Goal: Transaction & Acquisition: Purchase product/service

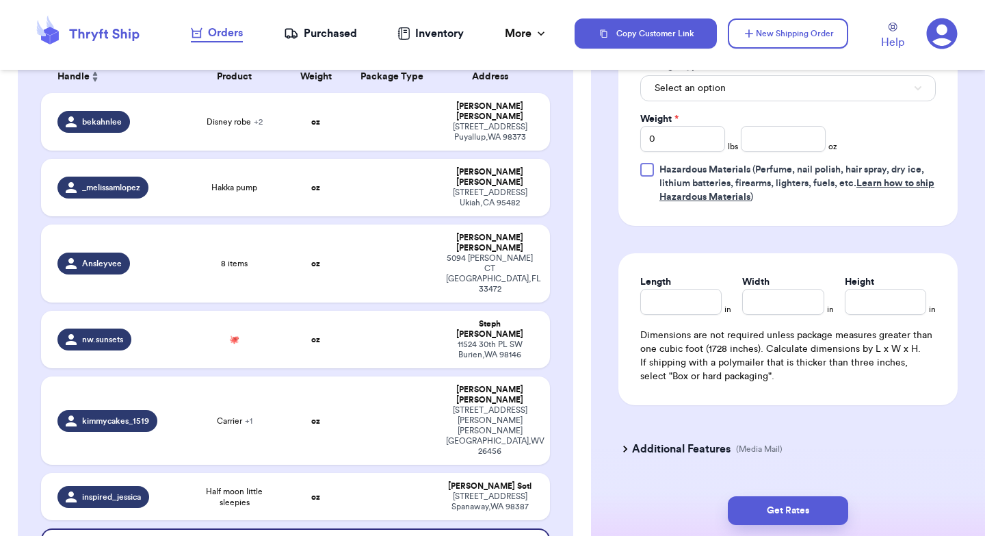
scroll to position [685, 0]
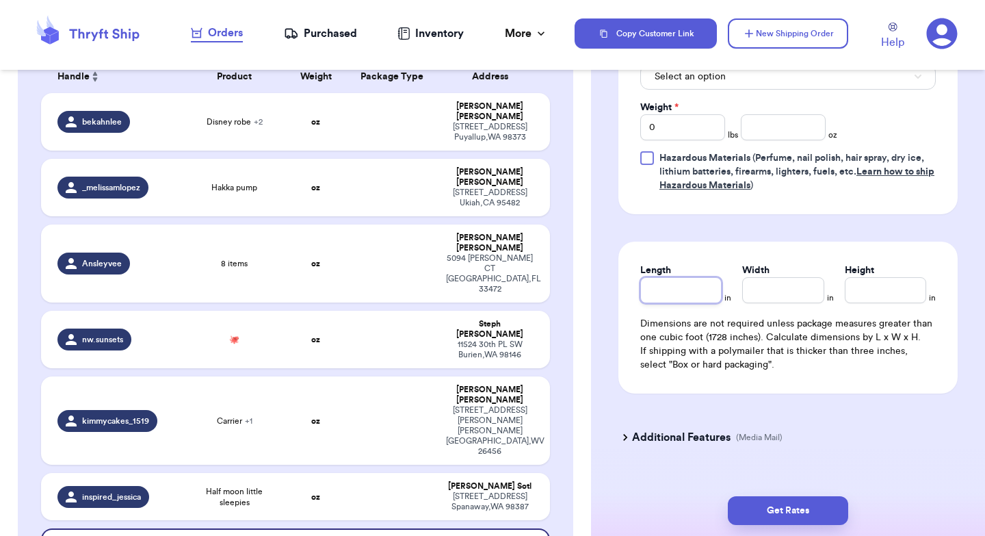
click at [671, 299] on input "Length" at bounding box center [680, 290] width 81 height 26
type input "9"
type input "1"
type input "9"
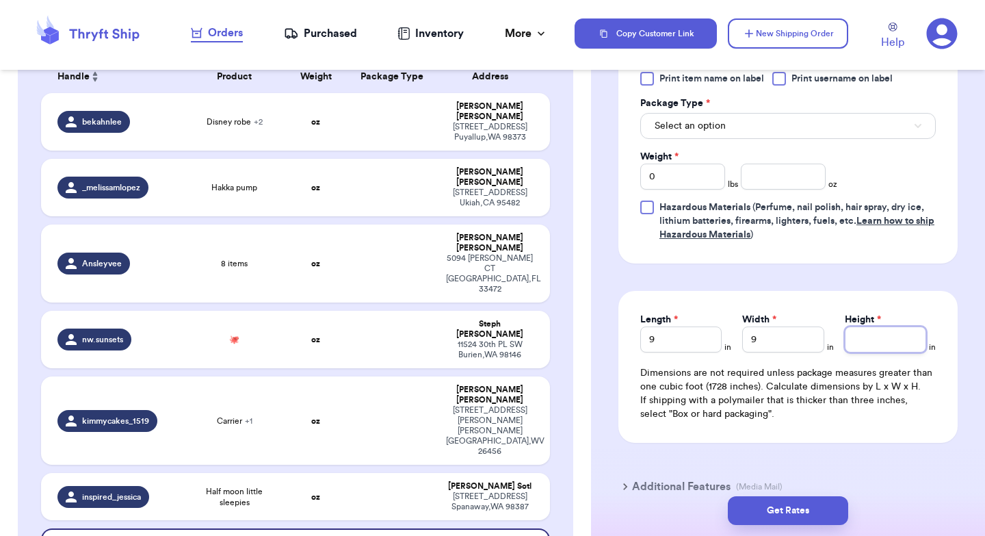
scroll to position [644, 0]
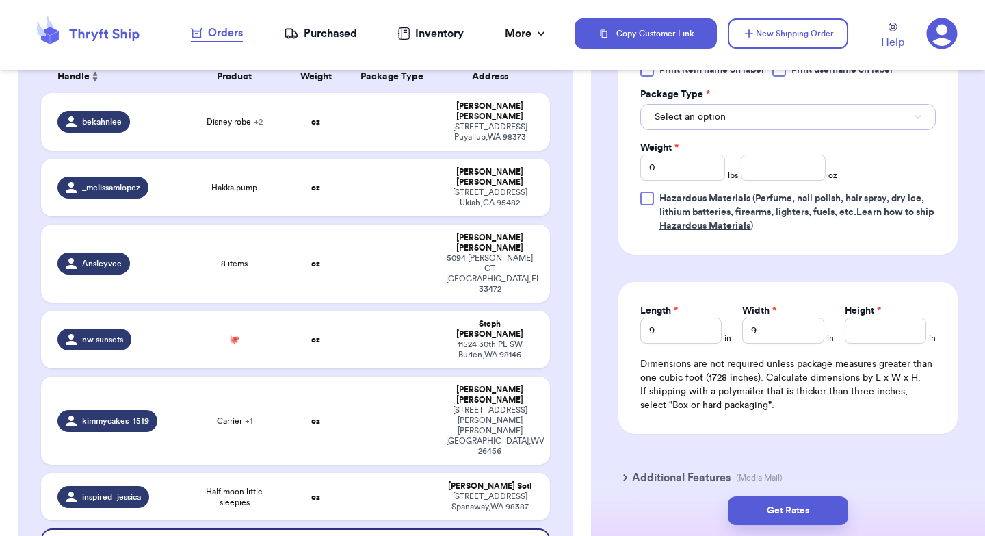
click at [704, 122] on span "Select an option" at bounding box center [690, 117] width 71 height 14
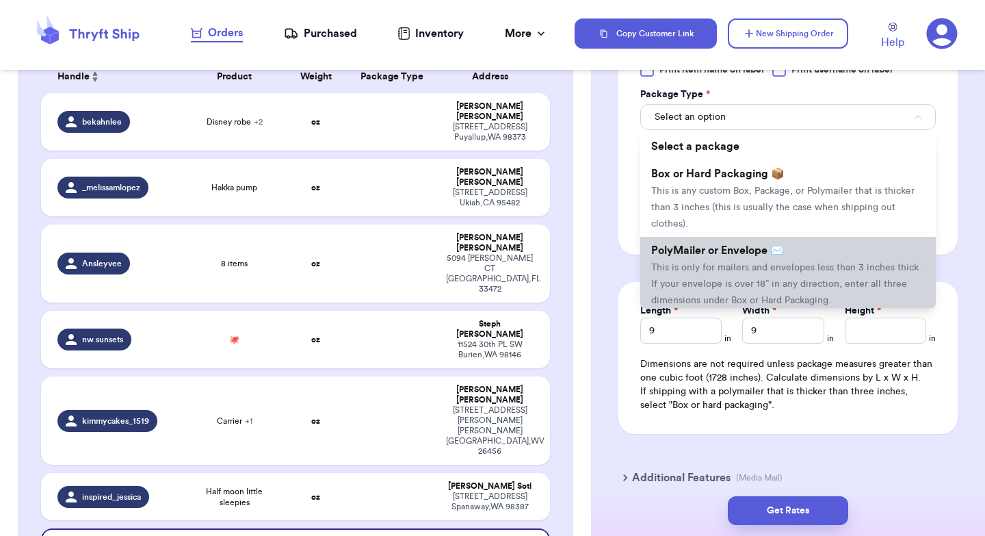
click at [700, 256] on span "PolyMailer or Envelope ✉️" at bounding box center [717, 250] width 133 height 11
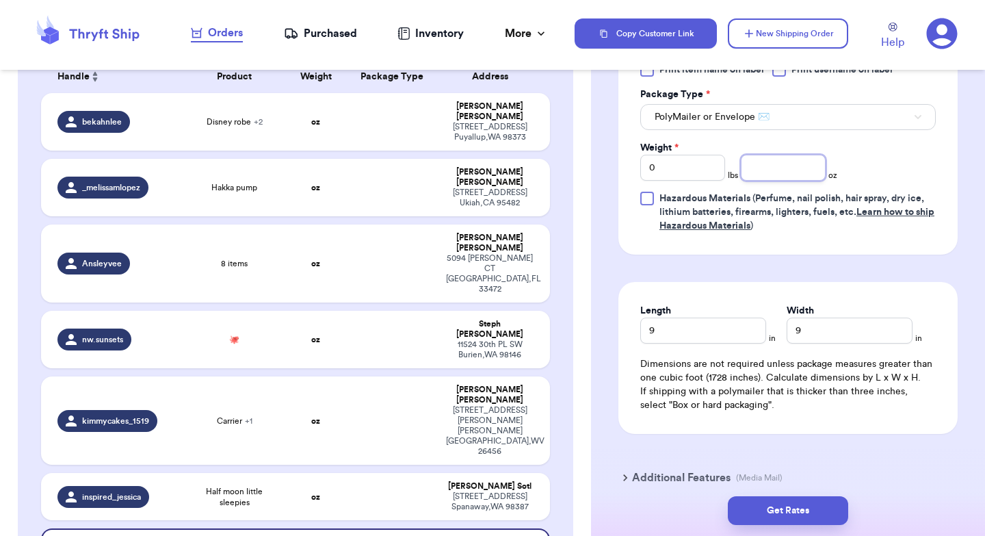
click at [770, 176] on input "number" at bounding box center [783, 168] width 85 height 26
type input "7"
click at [796, 511] on button "Get Rates" at bounding box center [788, 510] width 120 height 29
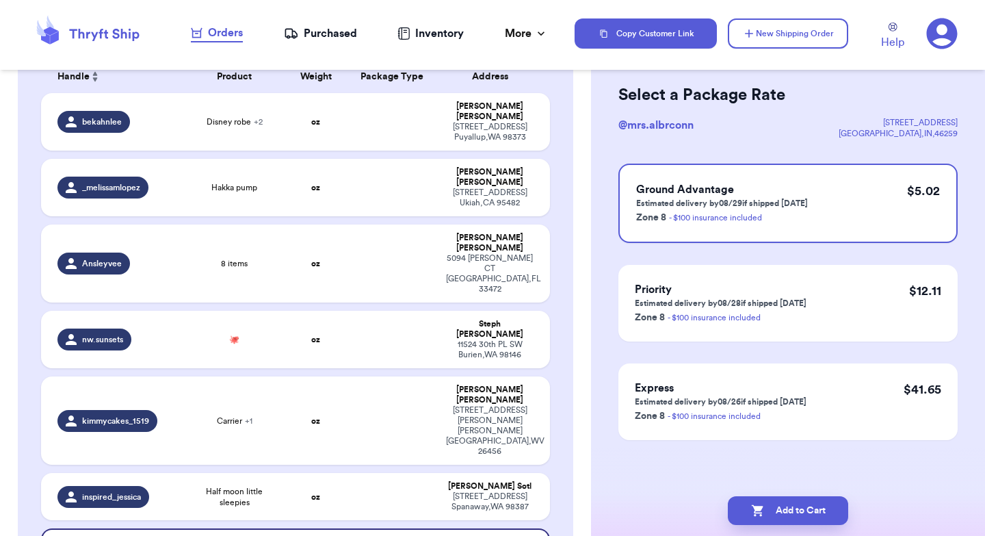
scroll to position [0, 0]
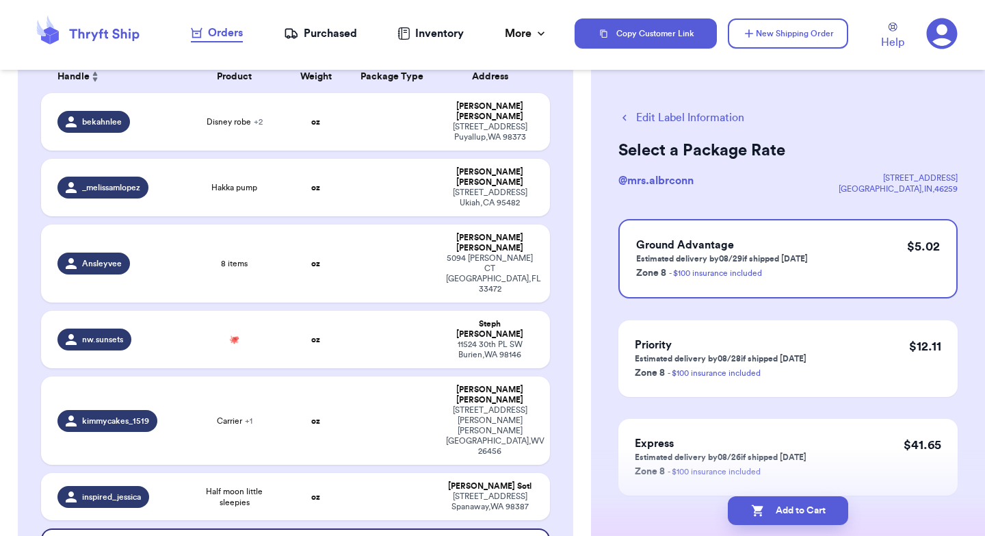
click at [796, 511] on button "Add to Cart" at bounding box center [788, 510] width 120 height 29
checkbox input "true"
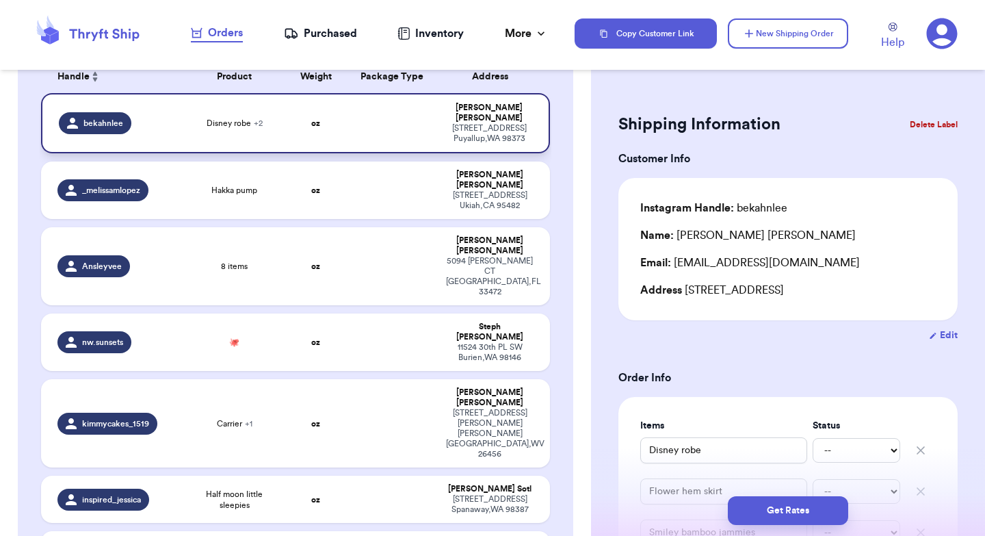
click at [385, 114] on td at bounding box center [392, 123] width 92 height 60
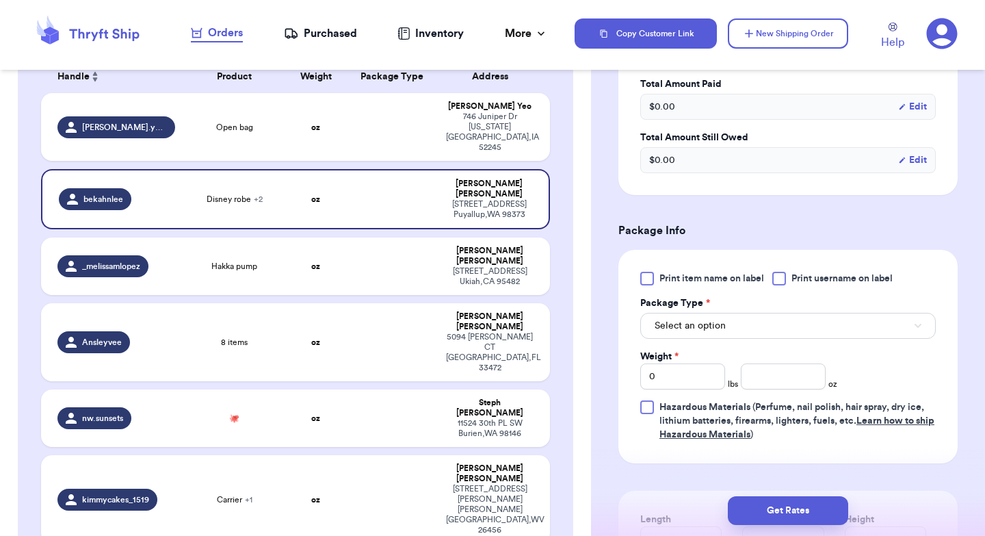
scroll to position [524, 0]
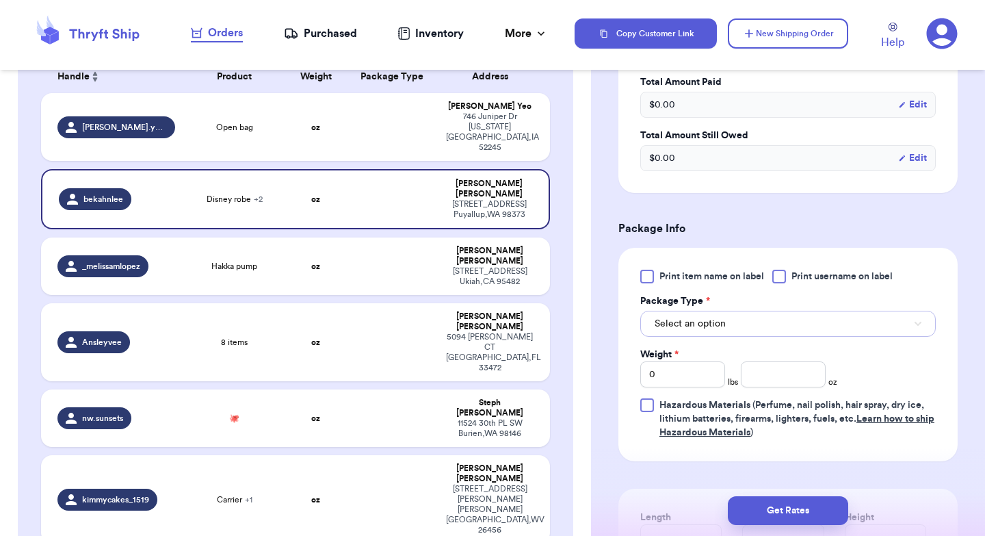
click at [725, 327] on button "Select an option" at bounding box center [787, 324] width 295 height 26
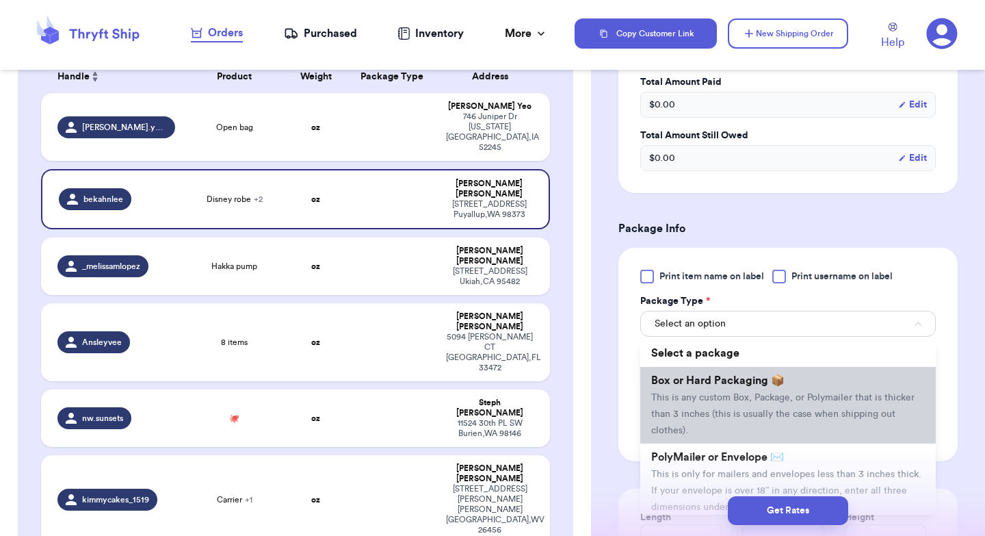
click at [718, 395] on span "This is any custom Box, Package, or Polymailer that is thicker than 3 inches (t…" at bounding box center [782, 414] width 263 height 42
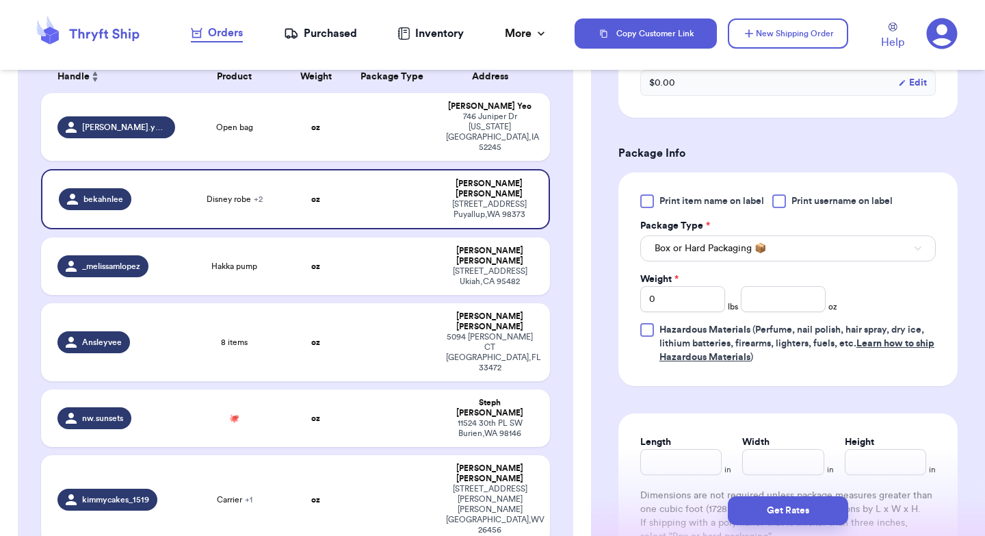
scroll to position [611, 0]
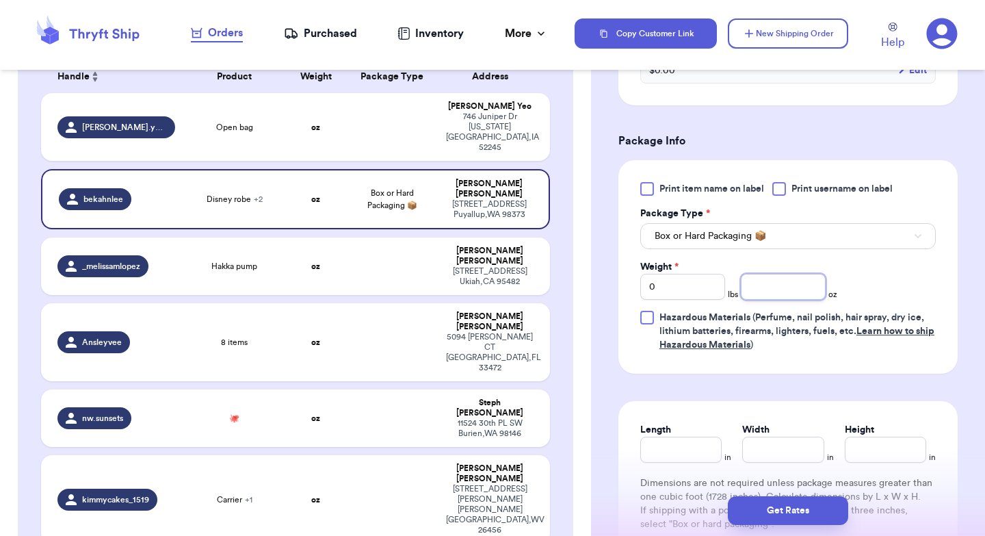
click at [777, 291] on input "number" at bounding box center [783, 287] width 85 height 26
type input "21"
type input "10"
type input "5"
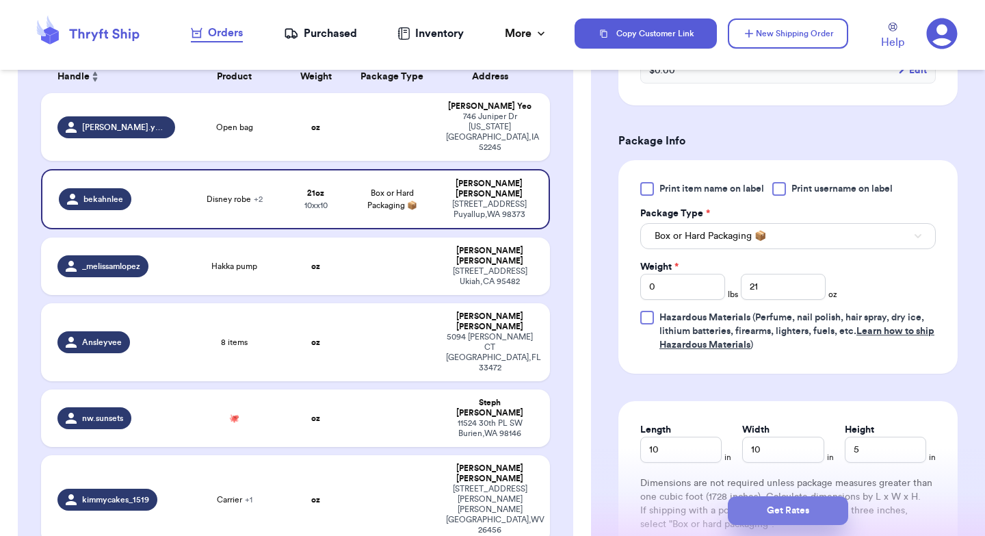
click at [773, 513] on button "Get Rates" at bounding box center [788, 510] width 120 height 29
type input "1"
type input "5"
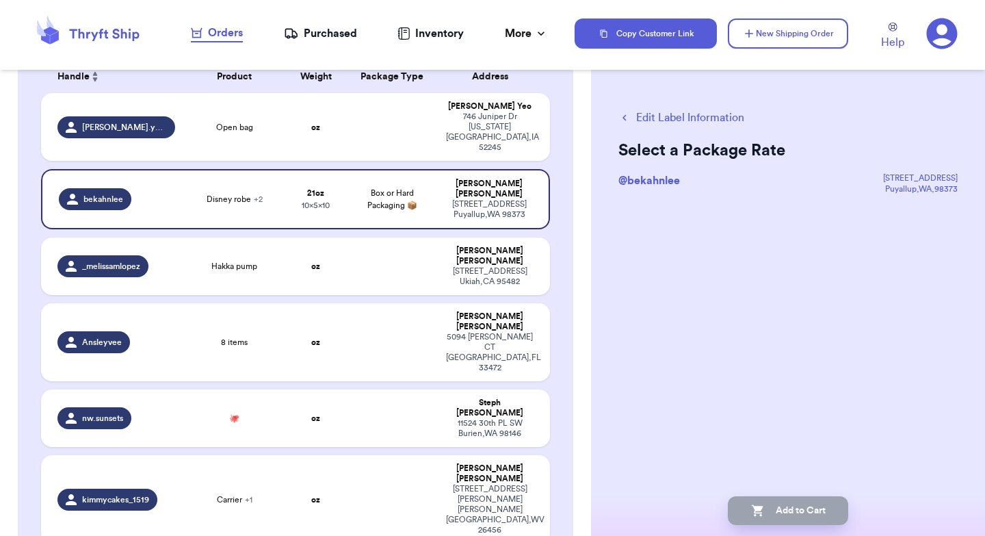
scroll to position [0, 0]
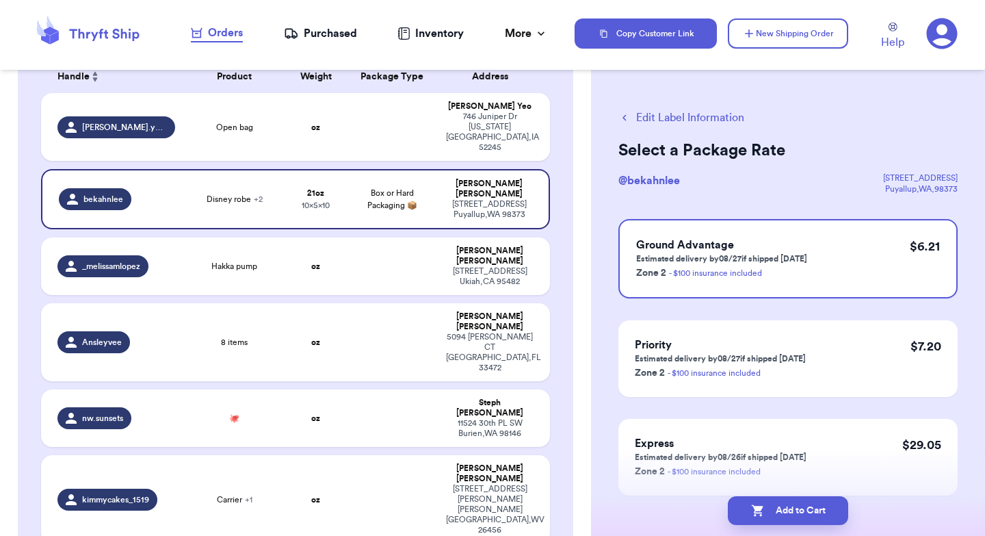
click at [773, 513] on button "Add to Cart" at bounding box center [788, 510] width 120 height 29
checkbox input "true"
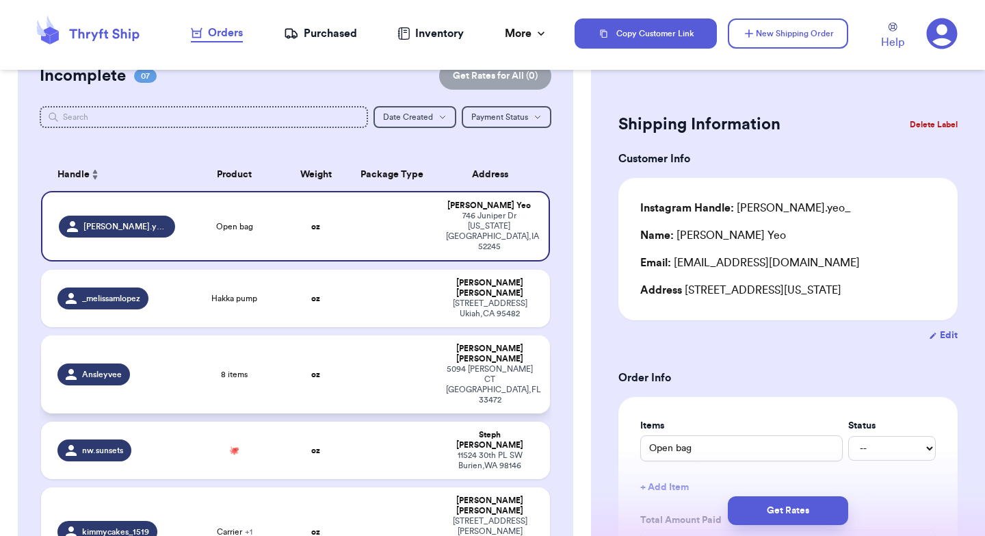
scroll to position [133, 0]
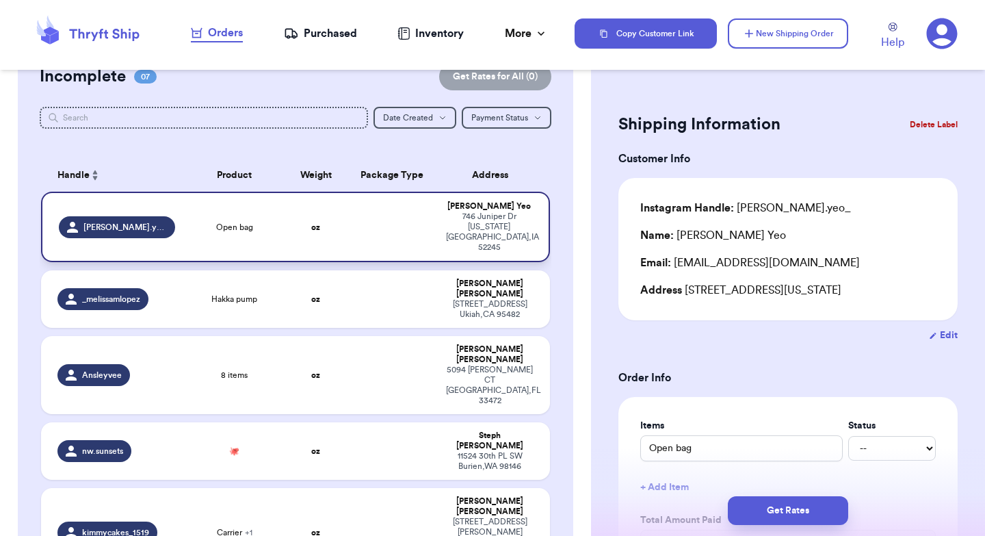
click at [395, 222] on td at bounding box center [392, 227] width 92 height 70
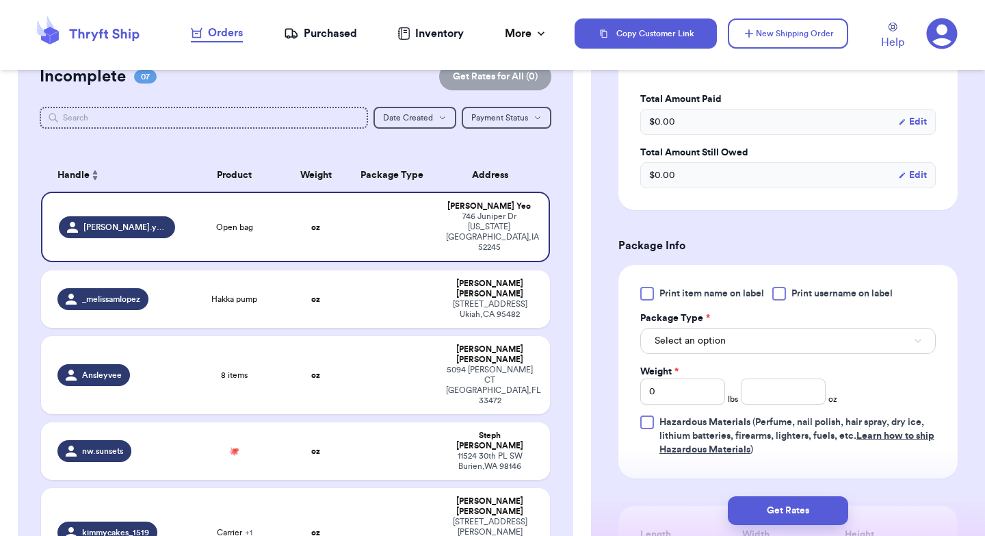
scroll to position [433, 0]
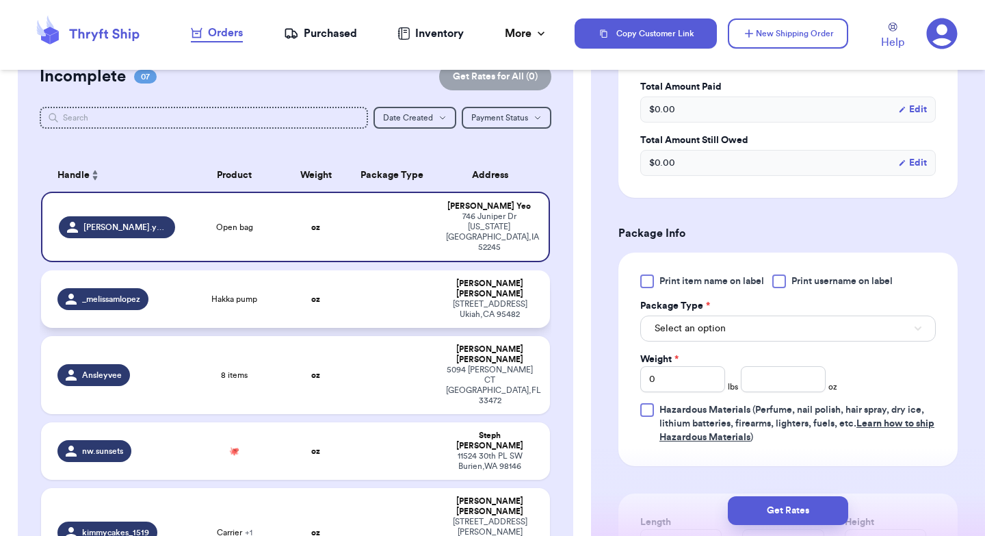
click at [391, 270] on td at bounding box center [392, 298] width 92 height 57
type input "Hakka pump"
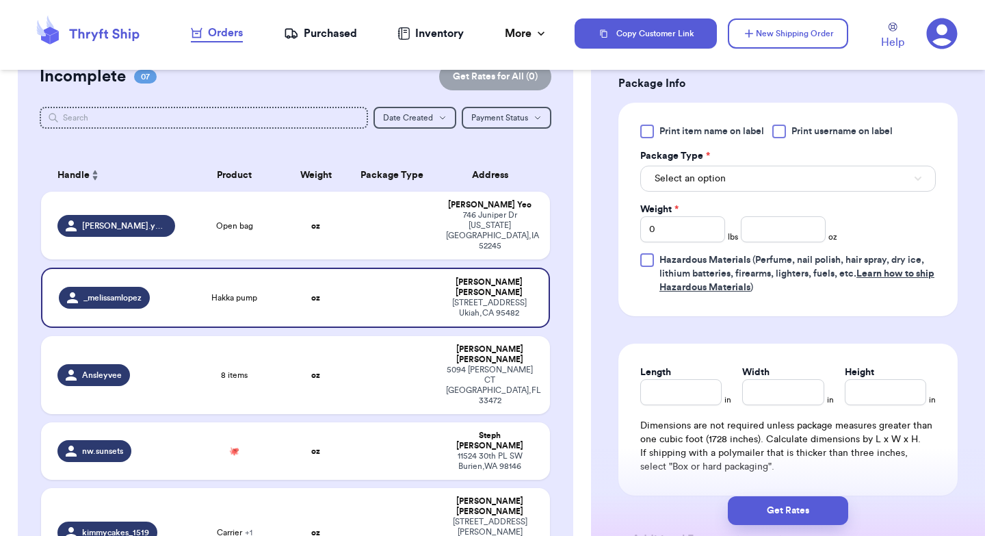
scroll to position [582, 0]
click at [726, 185] on button "Select an option" at bounding box center [787, 179] width 295 height 26
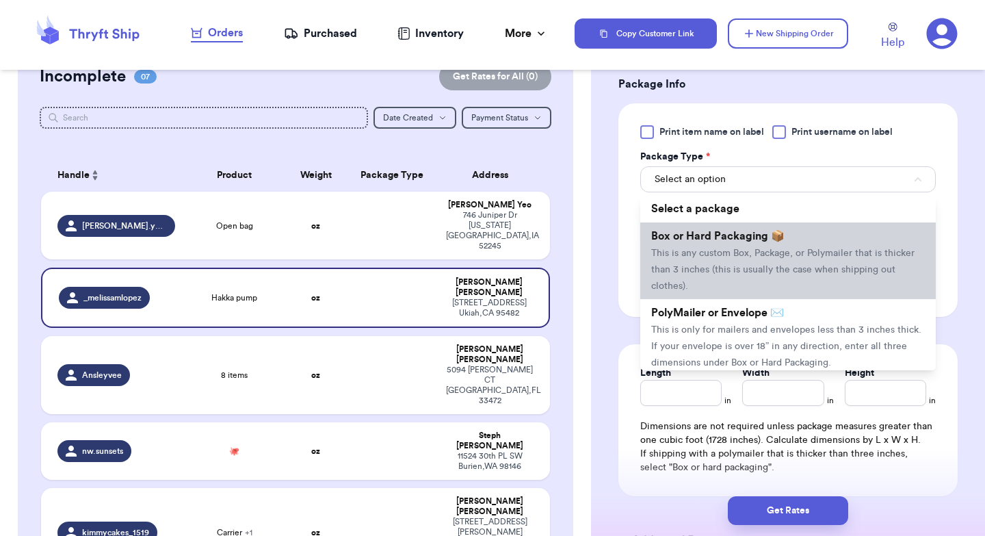
click at [707, 241] on span "Box or Hard Packaging 📦" at bounding box center [717, 236] width 133 height 11
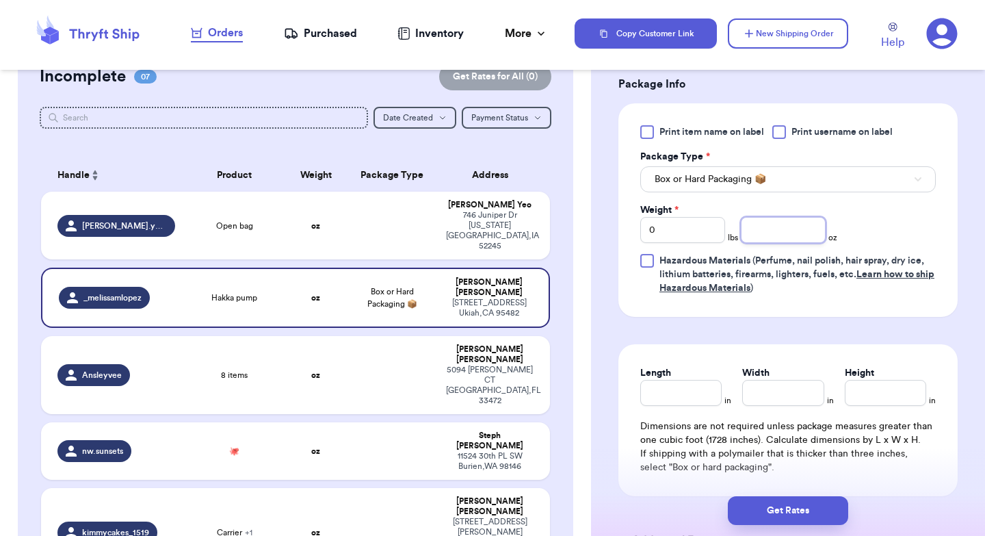
click at [782, 234] on input "number" at bounding box center [783, 230] width 85 height 26
type input "10"
type input "9"
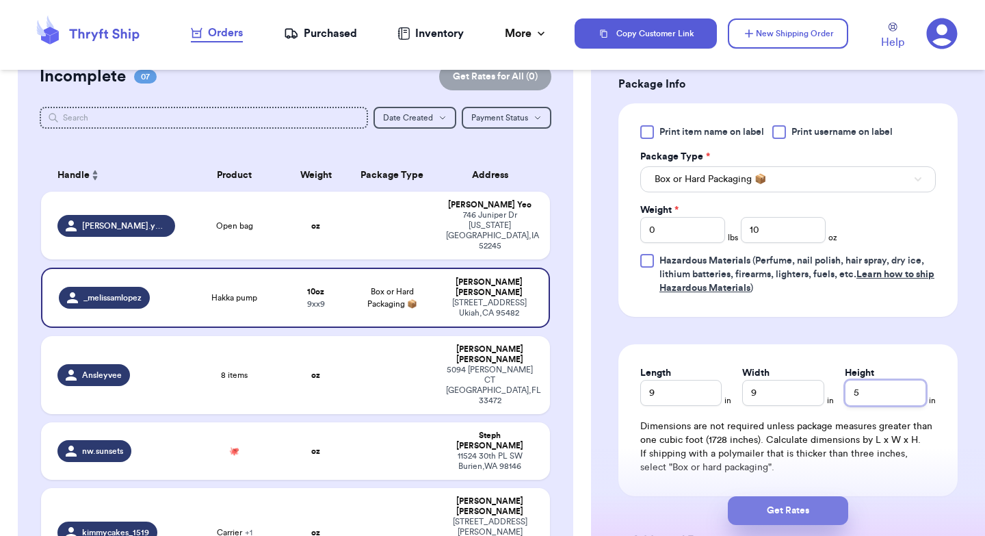
type input "5"
click at [805, 511] on button "Get Rates" at bounding box center [788, 510] width 120 height 29
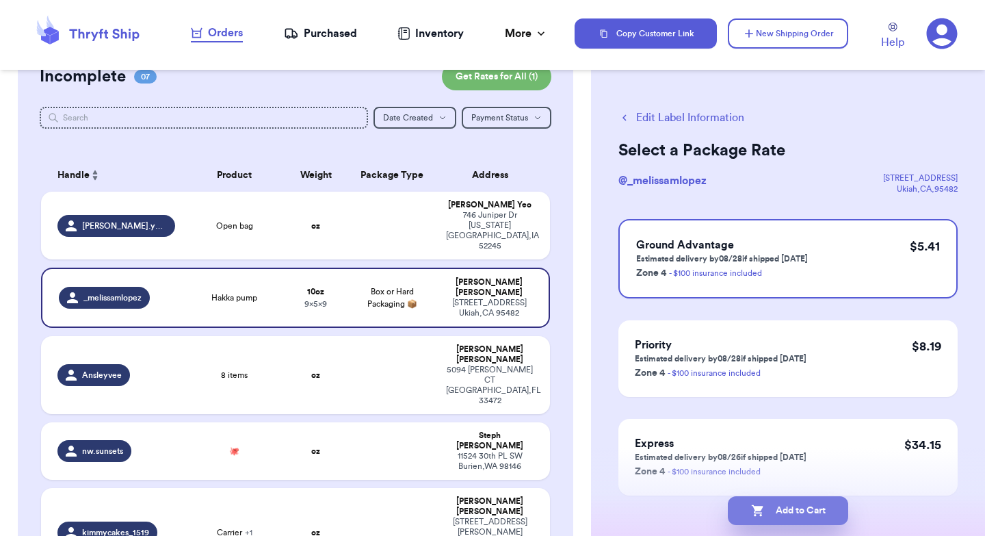
click at [798, 511] on button "Add to Cart" at bounding box center [788, 510] width 120 height 29
checkbox input "true"
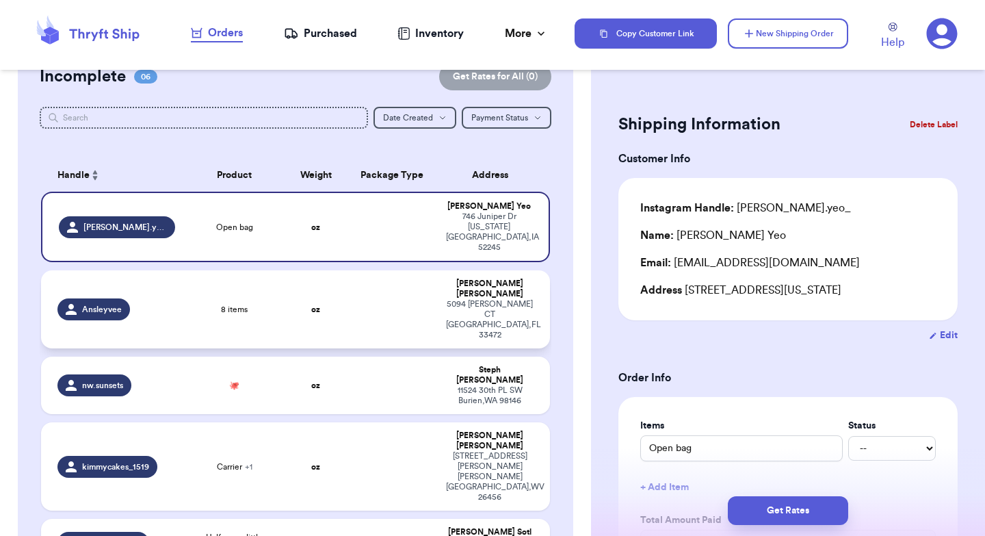
click at [377, 281] on td at bounding box center [392, 309] width 92 height 78
type input "8 items"
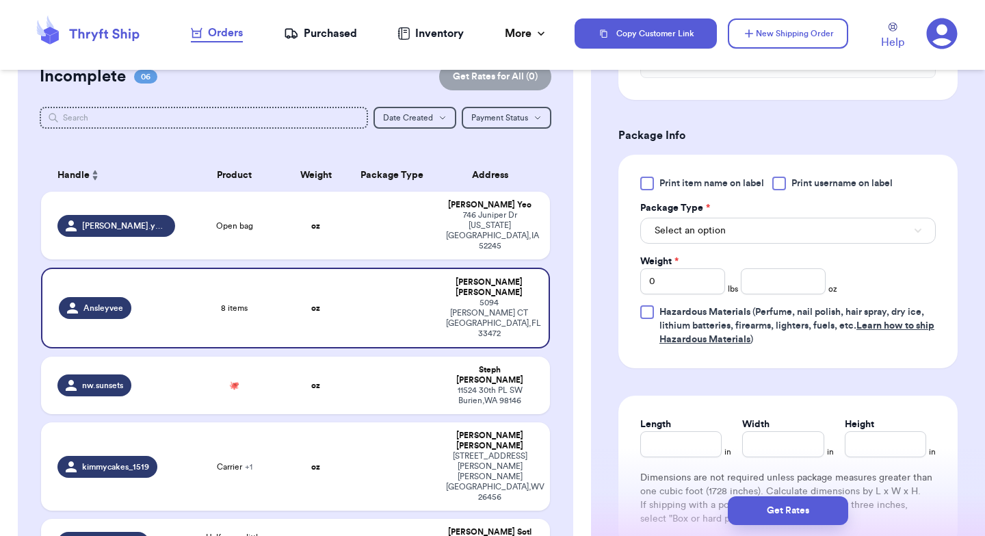
scroll to position [571, 0]
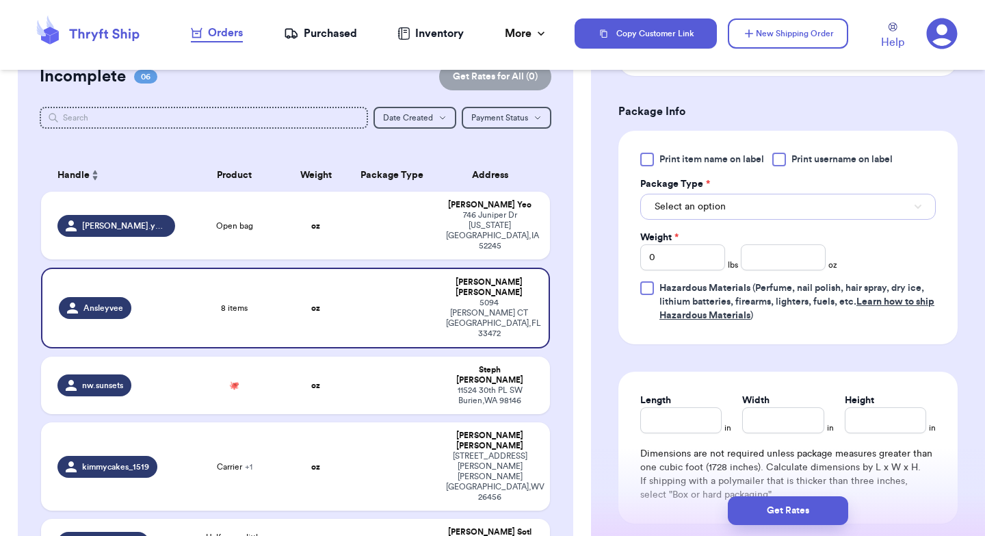
click at [688, 199] on button "Select an option" at bounding box center [787, 207] width 295 height 26
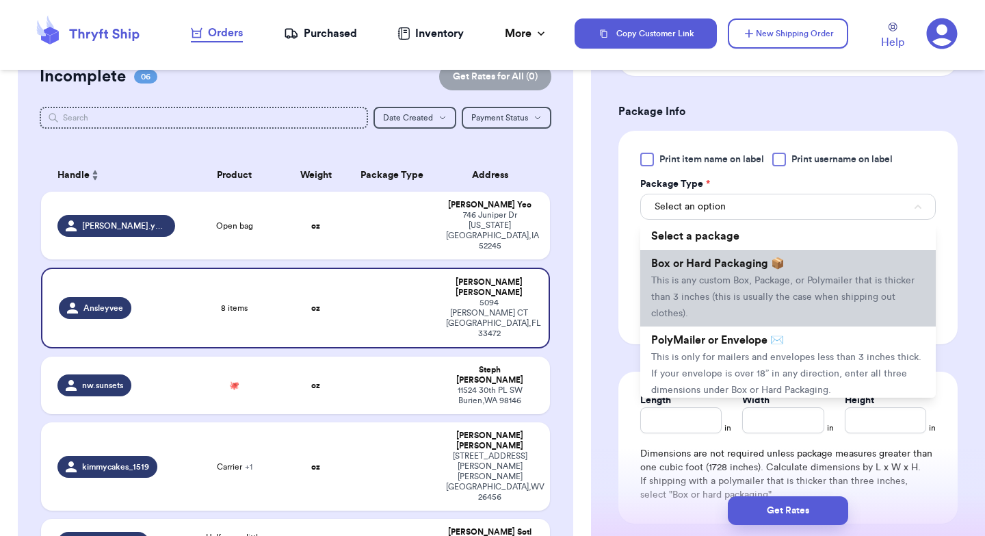
click at [702, 266] on span "Box or Hard Packaging 📦" at bounding box center [717, 263] width 133 height 11
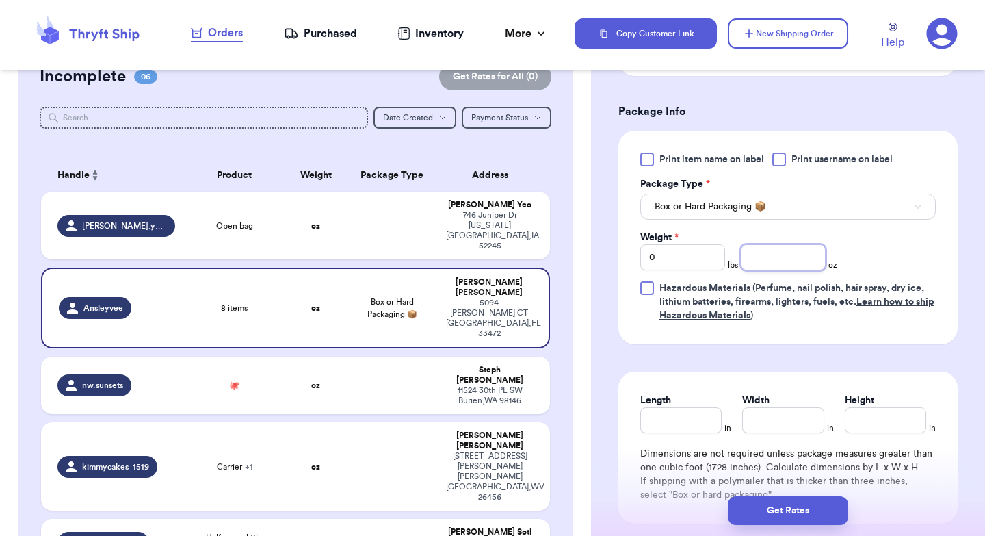
click at [773, 259] on input "number" at bounding box center [783, 257] width 85 height 26
click at [676, 421] on input "Length" at bounding box center [680, 420] width 81 height 26
type input "2"
type input "23"
type input "1"
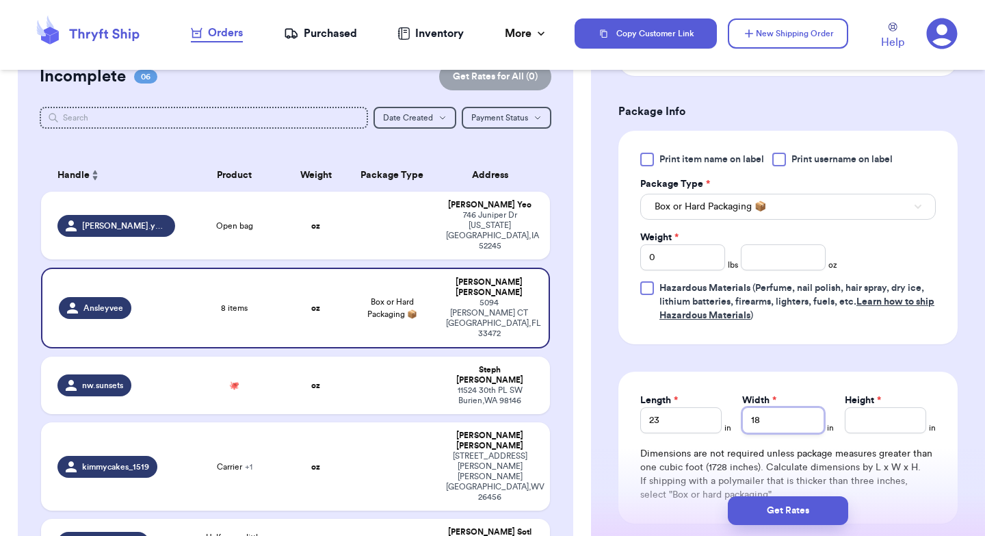
type input "18"
type input "4"
click at [779, 260] on input "number" at bounding box center [783, 257] width 85 height 26
type input "119"
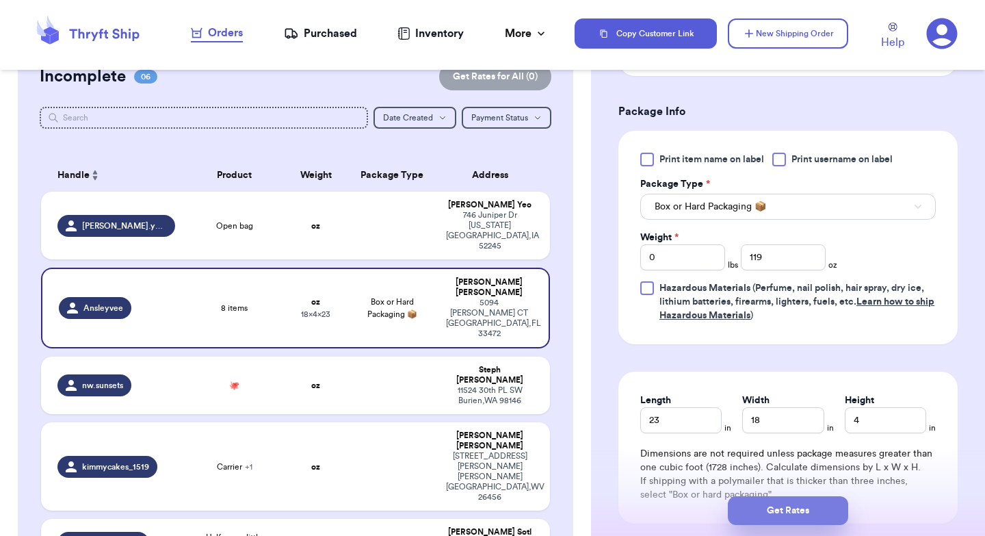
click at [781, 511] on button "Get Rates" at bounding box center [788, 510] width 120 height 29
type input "7"
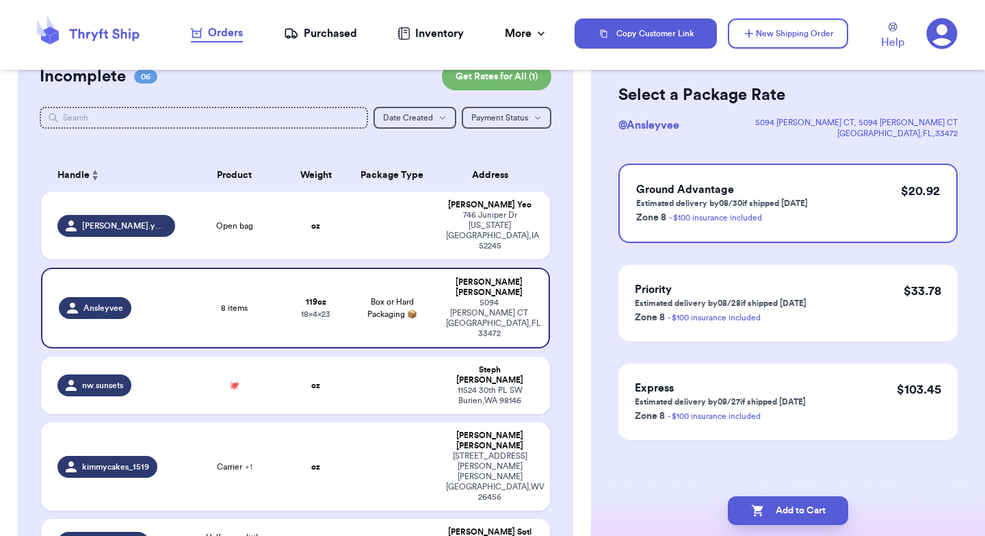
scroll to position [0, 0]
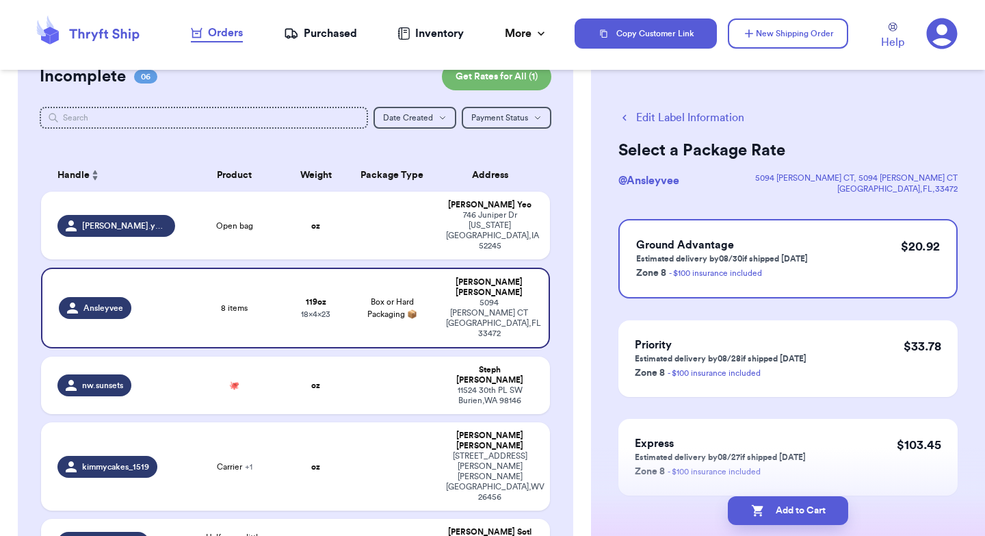
click at [689, 121] on button "Edit Label Information" at bounding box center [681, 117] width 126 height 16
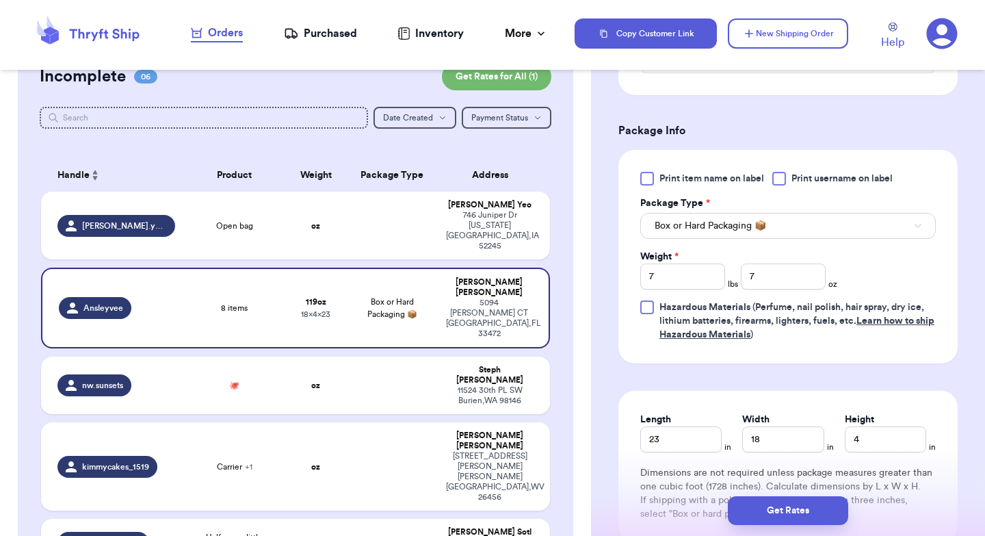
scroll to position [555, 0]
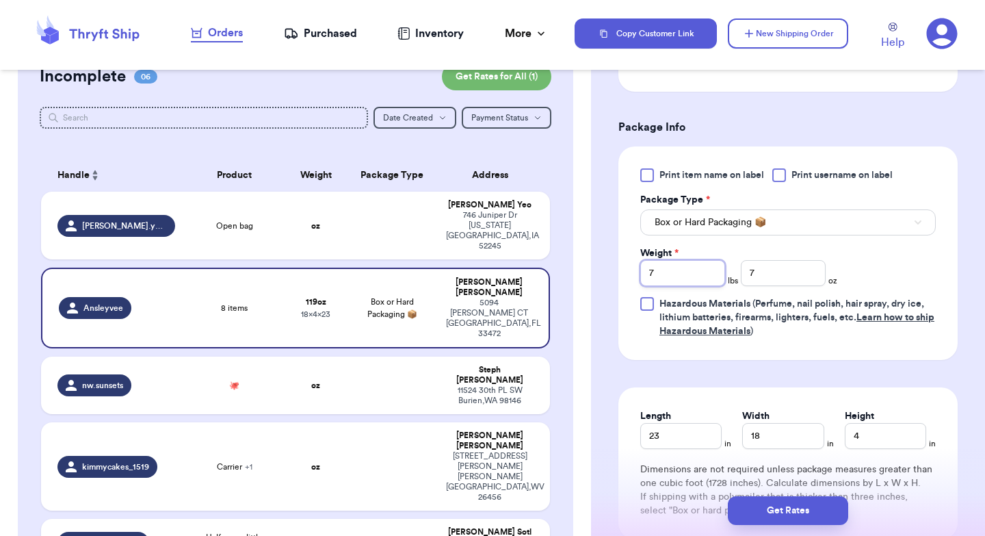
click at [670, 278] on input "7" at bounding box center [682, 273] width 85 height 26
type input "102"
click at [766, 228] on span "Box or Hard Packaging 📦" at bounding box center [710, 222] width 111 height 14
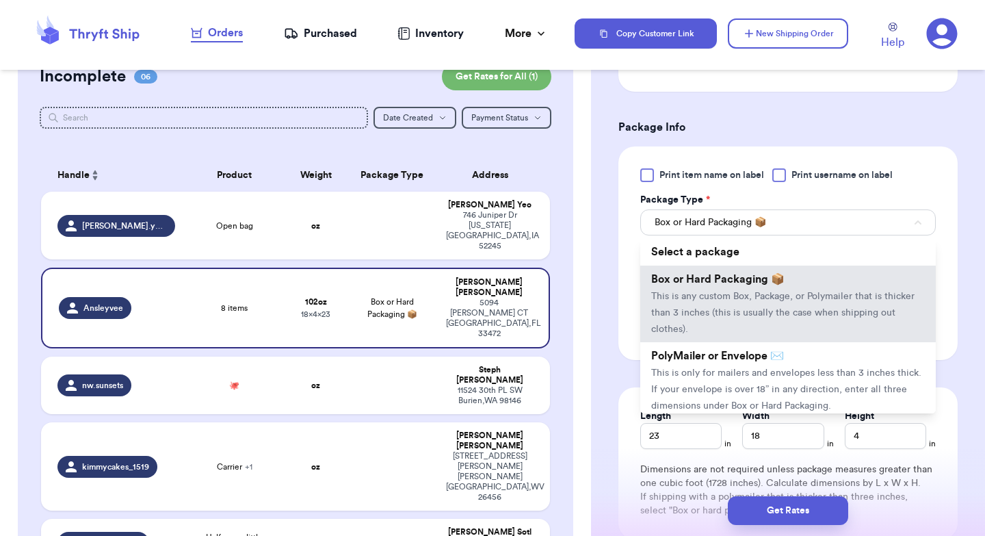
click at [945, 185] on div "Print item name on label Print username on label Package Type * Box or Hard Pac…" at bounding box center [787, 252] width 339 height 213
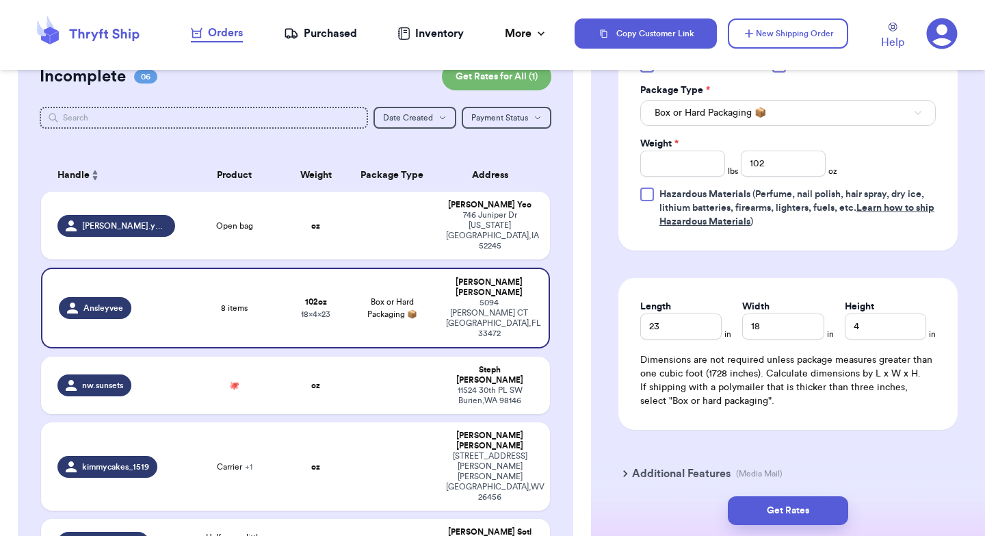
scroll to position [694, 0]
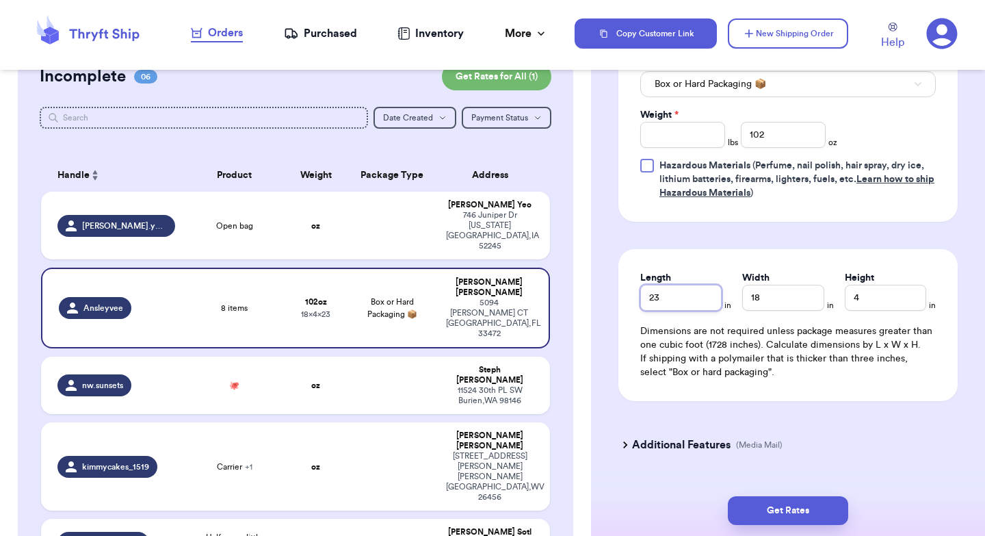
drag, startPoint x: 668, startPoint y: 304, endPoint x: 611, endPoint y: 301, distance: 56.2
type input "19"
type input "11"
type input "6"
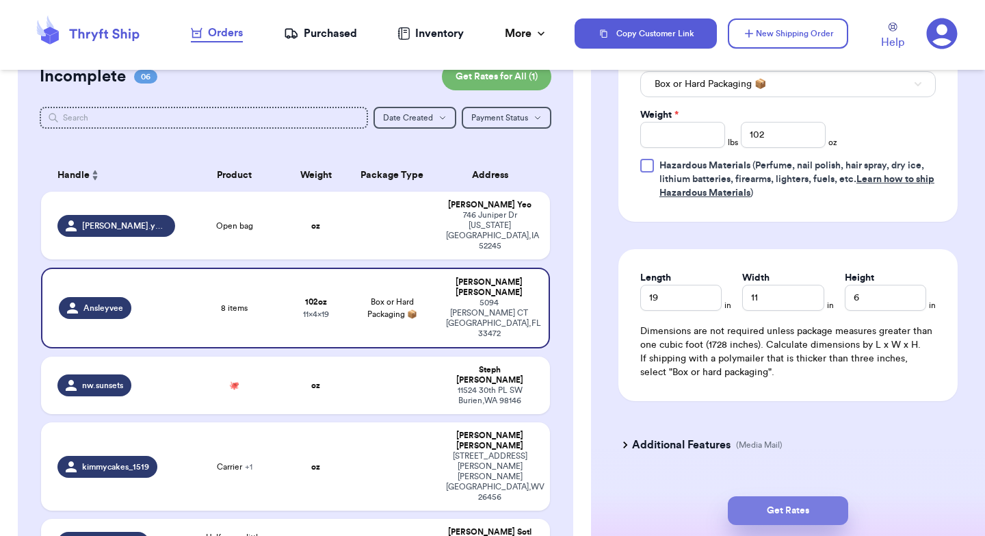
click at [784, 501] on button "Get Rates" at bounding box center [788, 510] width 120 height 29
type input "6"
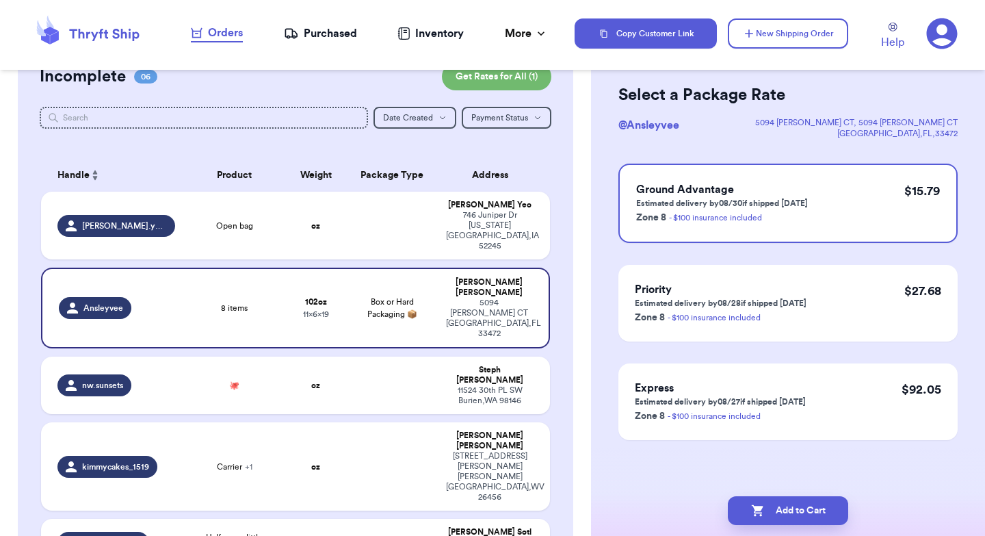
scroll to position [0, 0]
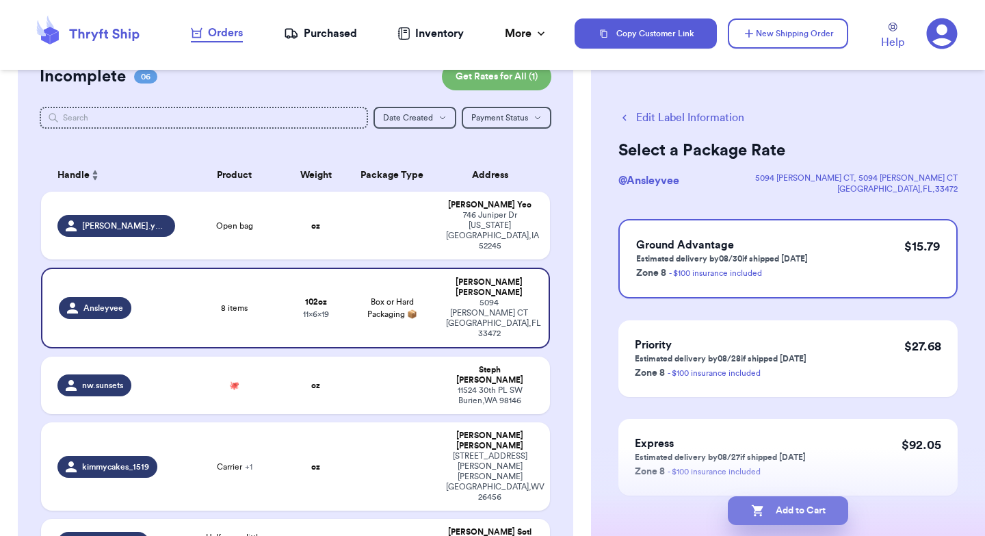
click at [797, 512] on button "Add to Cart" at bounding box center [788, 510] width 120 height 29
checkbox input "true"
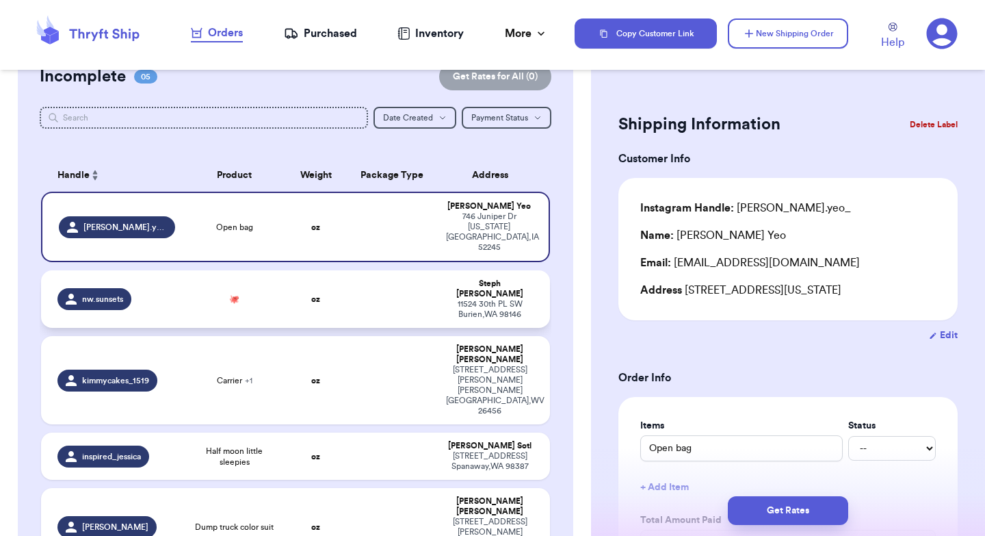
click at [376, 274] on td at bounding box center [392, 298] width 92 height 57
type input "🐙"
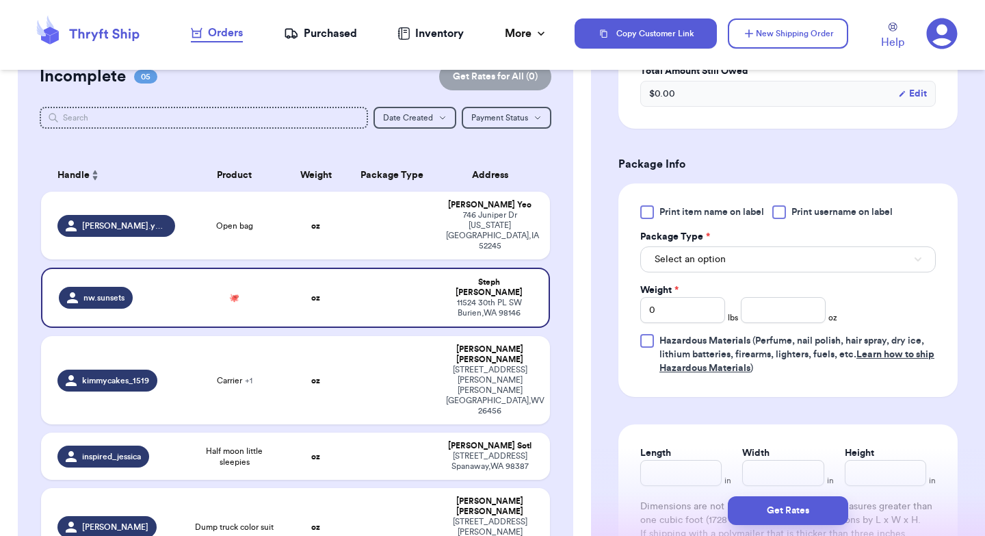
scroll to position [529, 0]
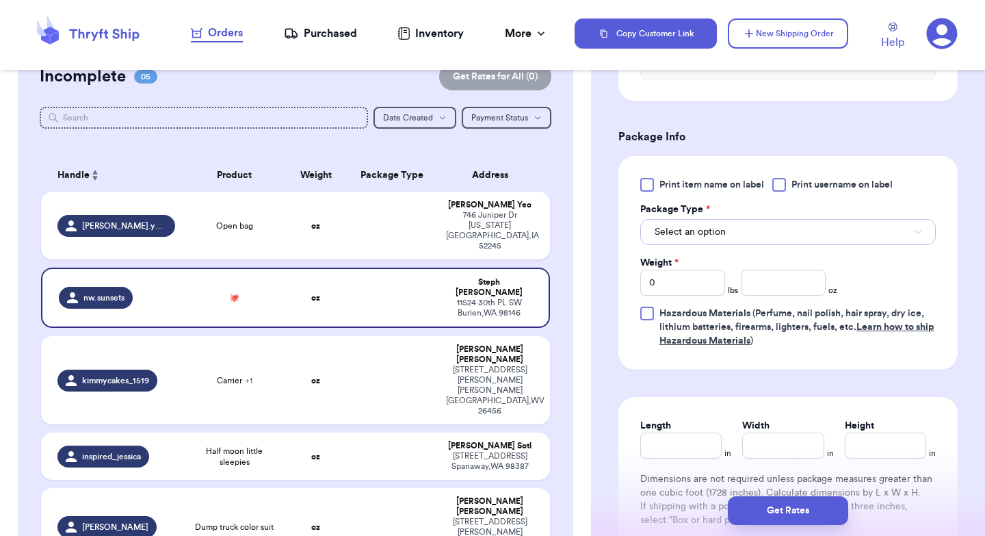
click at [721, 239] on span "Select an option" at bounding box center [690, 232] width 71 height 14
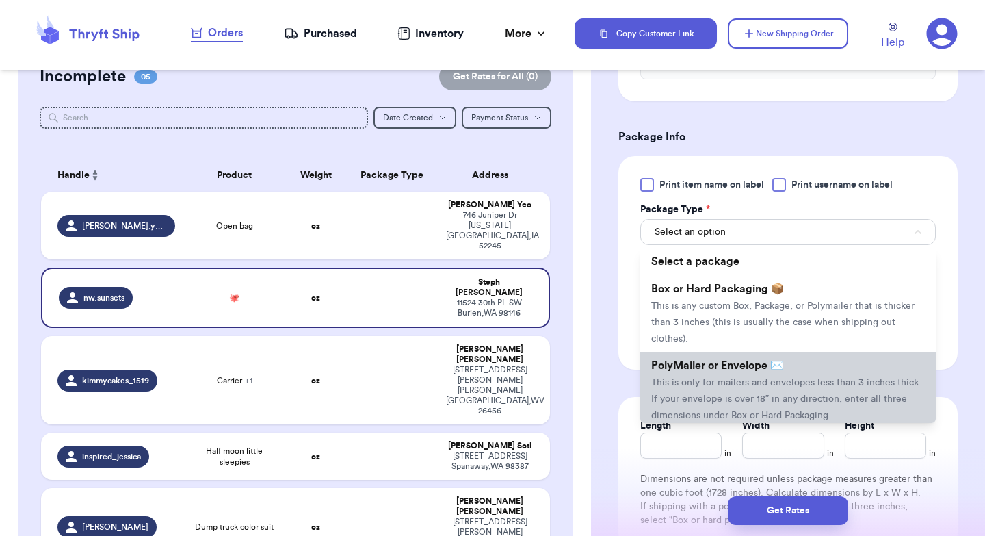
click at [718, 377] on li "PolyMailer or Envelope ✉️ This is only for mailers and envelopes less than 3 in…" at bounding box center [787, 390] width 295 height 77
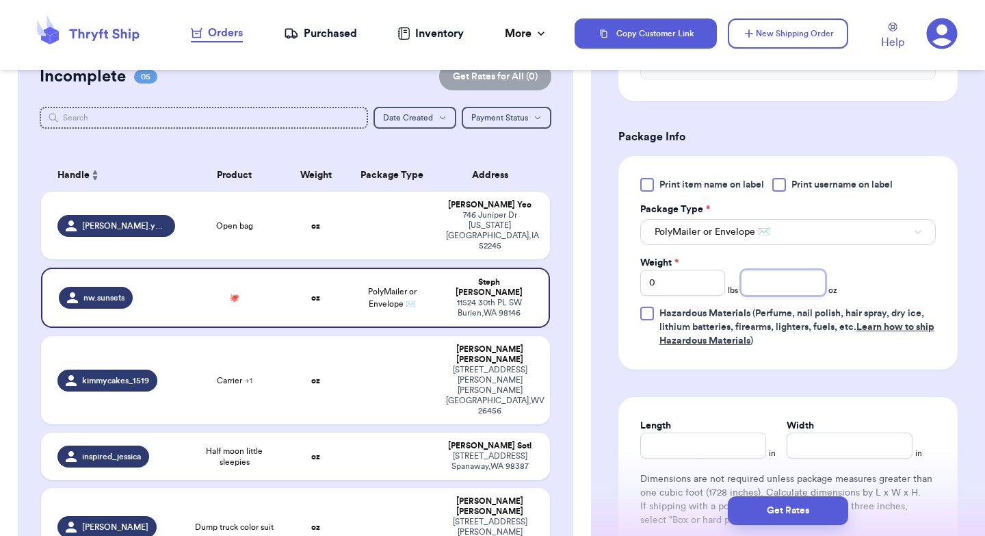
click at [759, 285] on input "number" at bounding box center [783, 282] width 85 height 26
type input "7"
type input "10"
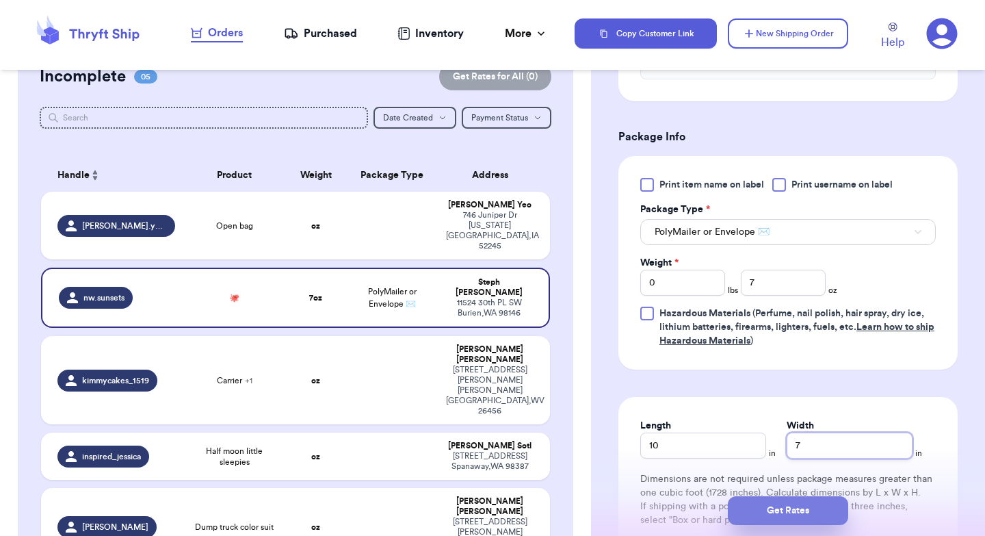
type input "7"
click at [766, 510] on button "Get Rates" at bounding box center [788, 510] width 120 height 29
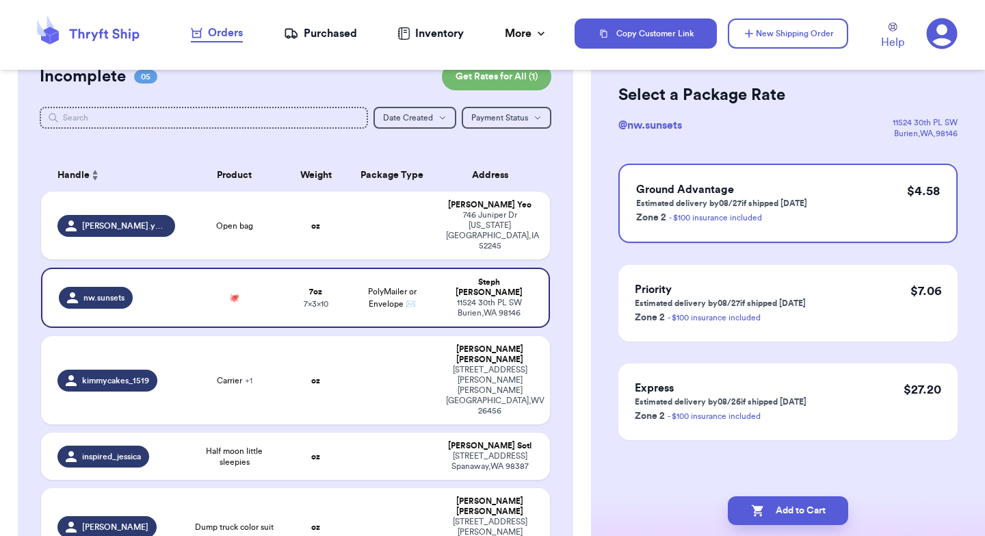
scroll to position [0, 0]
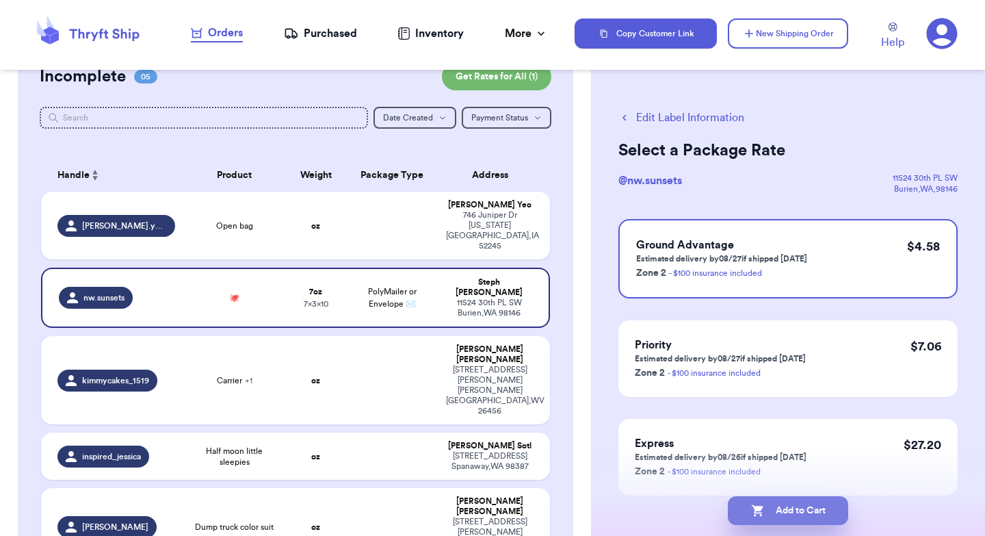
click at [782, 507] on button "Add to Cart" at bounding box center [788, 510] width 120 height 29
checkbox input "true"
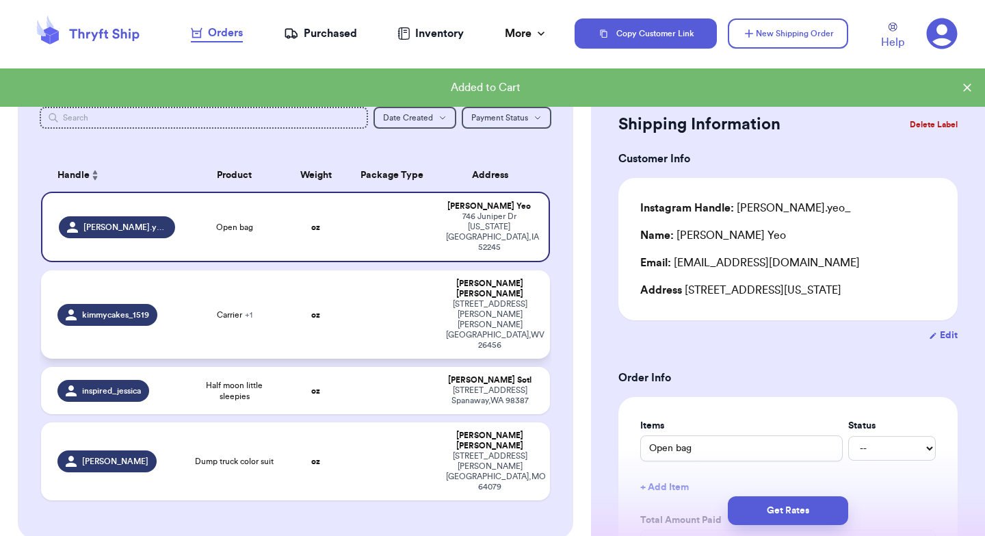
click at [341, 286] on td "oz" at bounding box center [315, 314] width 61 height 88
type input "Carrier"
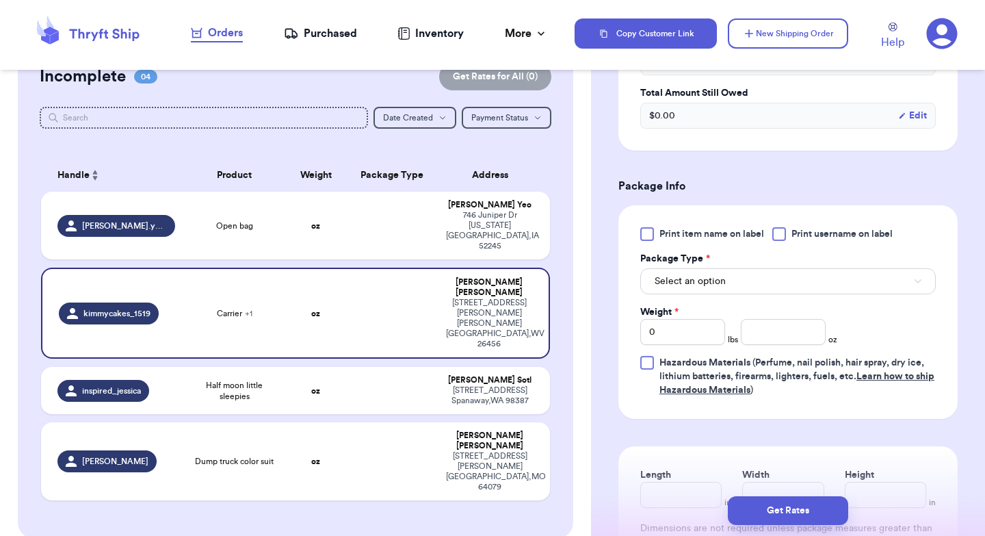
scroll to position [543, 0]
click at [718, 267] on button "Select an option" at bounding box center [787, 280] width 295 height 26
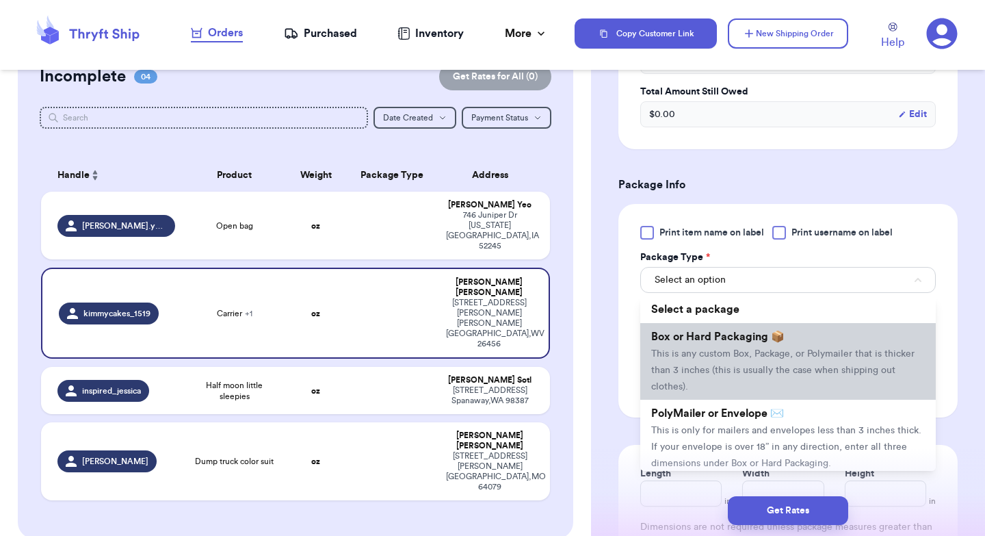
click at [692, 349] on span "This is any custom Box, Package, or Polymailer that is thicker than 3 inches (t…" at bounding box center [782, 370] width 263 height 42
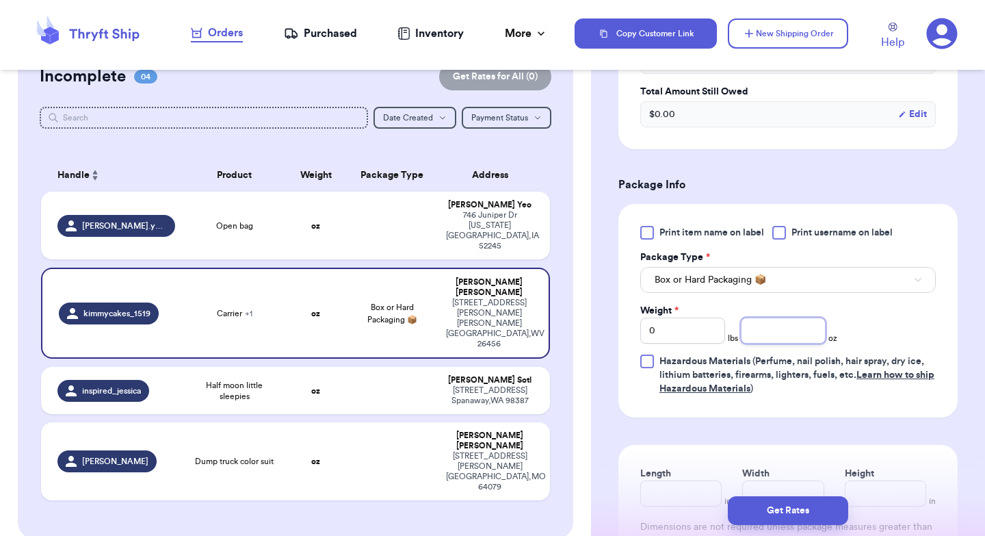
click at [800, 321] on input "number" at bounding box center [783, 330] width 85 height 26
type input "39"
type input "12"
type input "7"
type input "6"
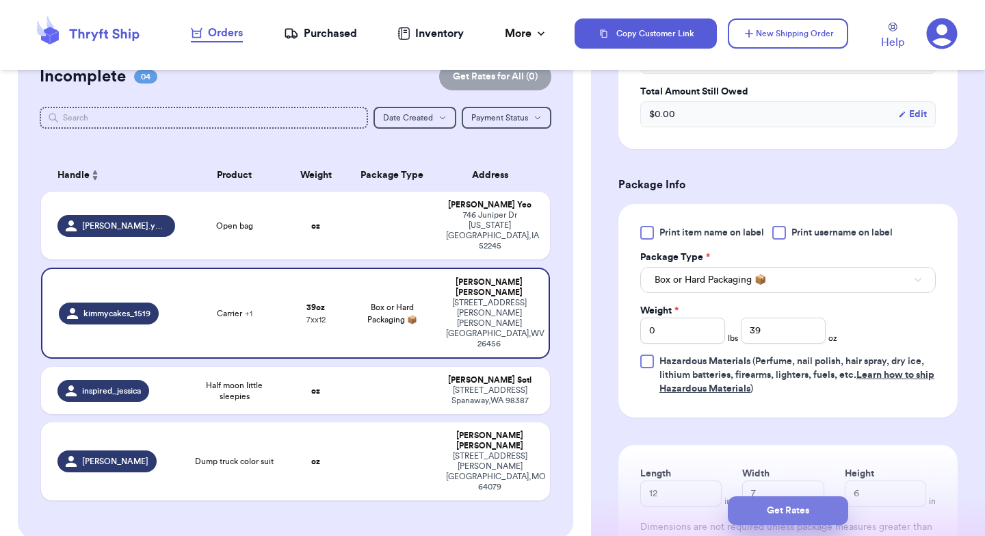
click at [777, 502] on button "Get Rates" at bounding box center [788, 510] width 120 height 29
type input "2"
type input "7"
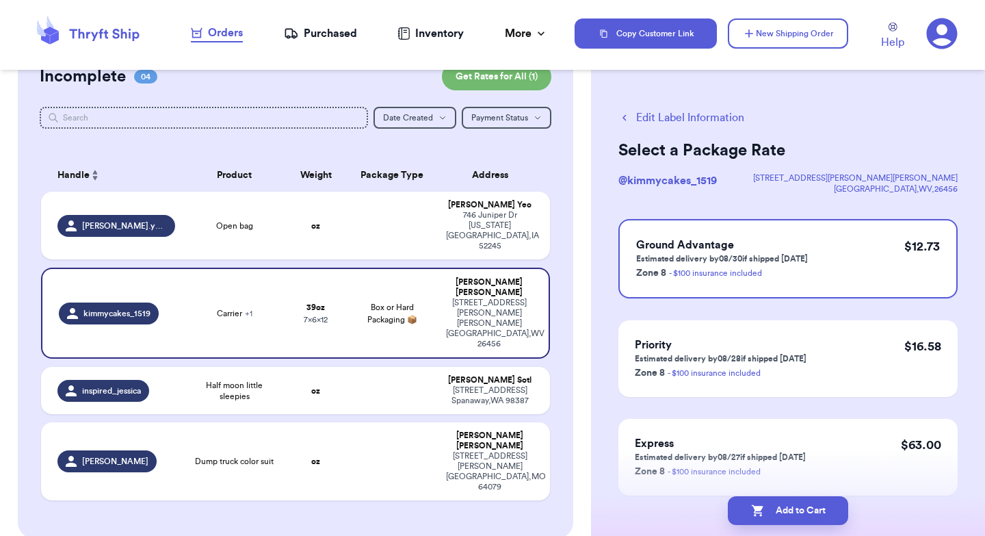
click at [705, 116] on button "Edit Label Information" at bounding box center [681, 117] width 126 height 16
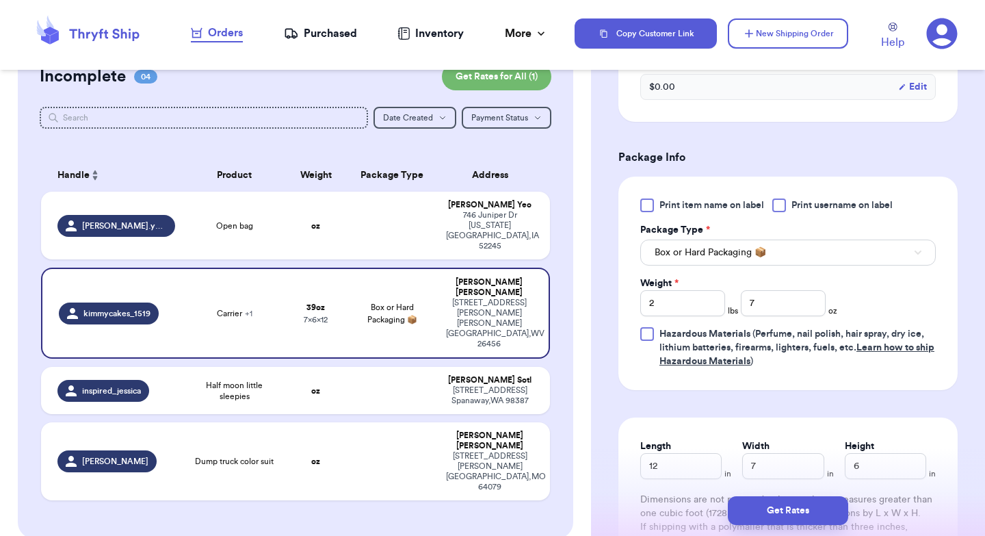
scroll to position [585, 0]
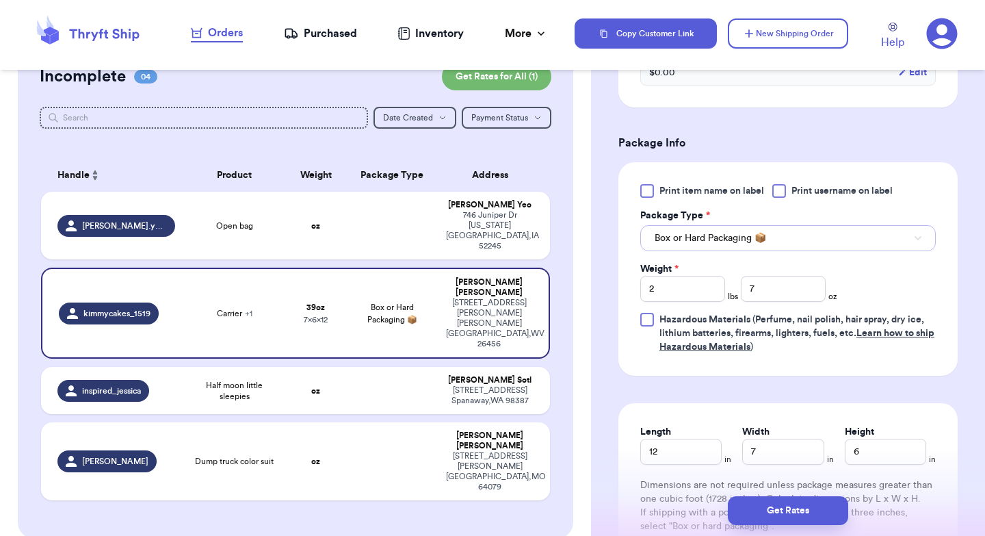
click at [779, 227] on button "Box or Hard Packaging 📦" at bounding box center [787, 238] width 295 height 26
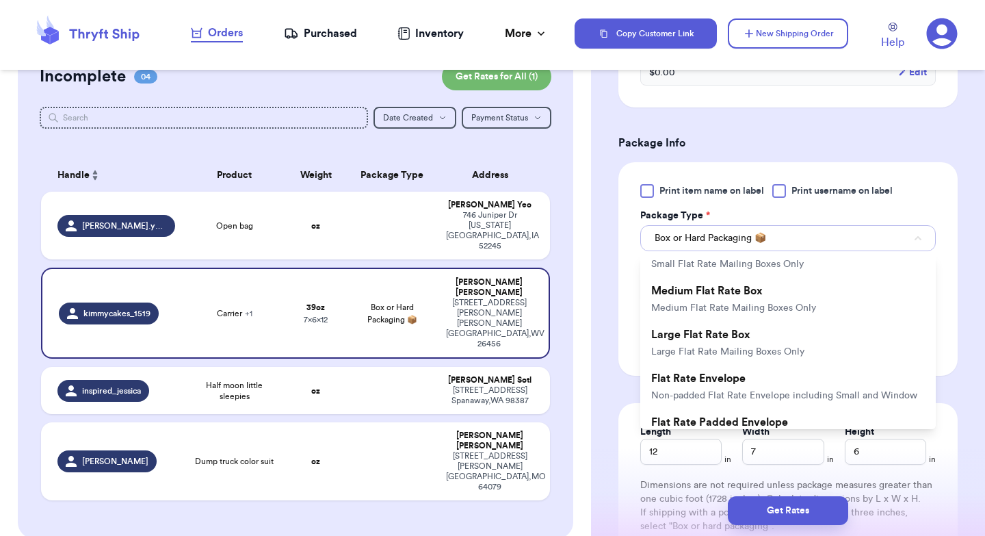
scroll to position [203, 0]
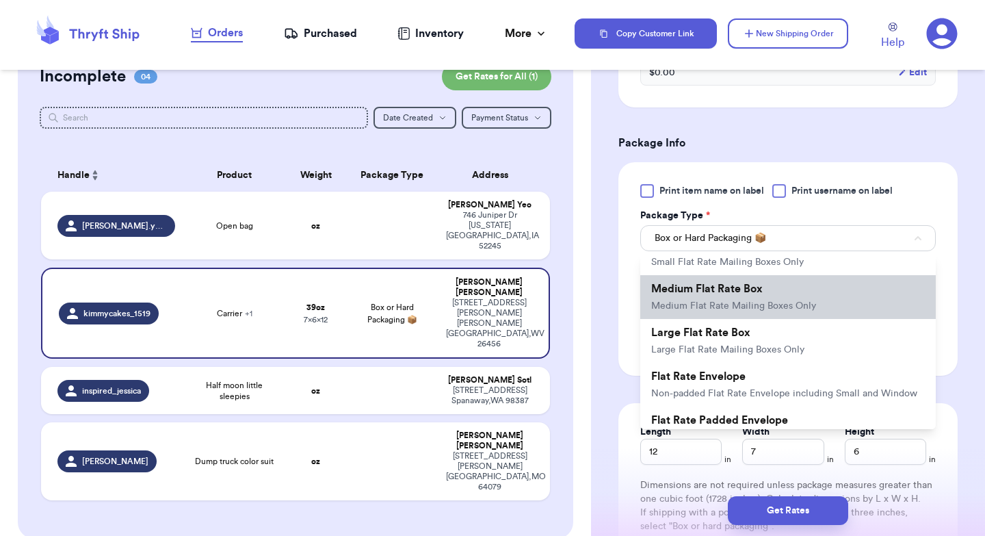
click at [763, 286] on li "Medium Flat Rate Box Medium Flat Rate Mailing Boxes Only" at bounding box center [787, 297] width 295 height 44
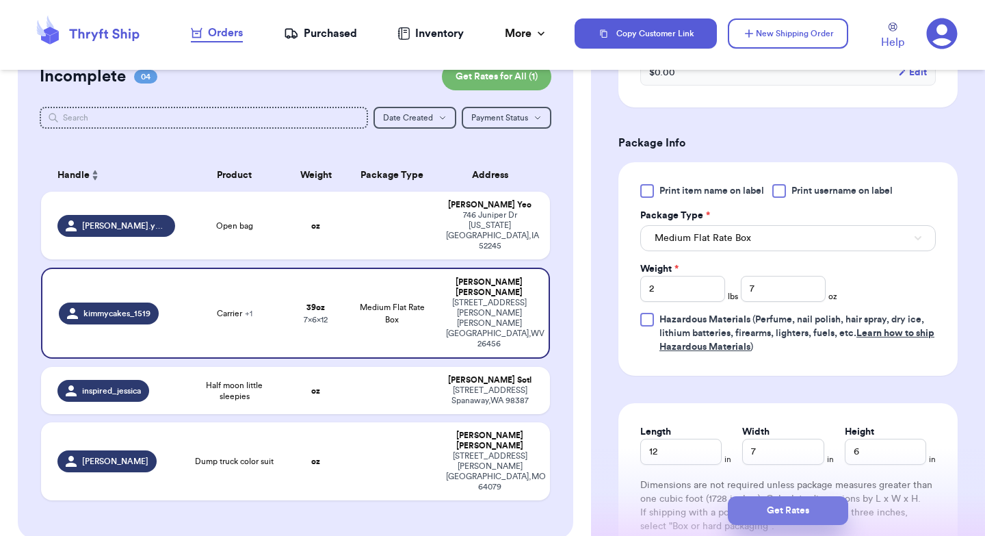
click at [795, 510] on button "Get Rates" at bounding box center [788, 510] width 120 height 29
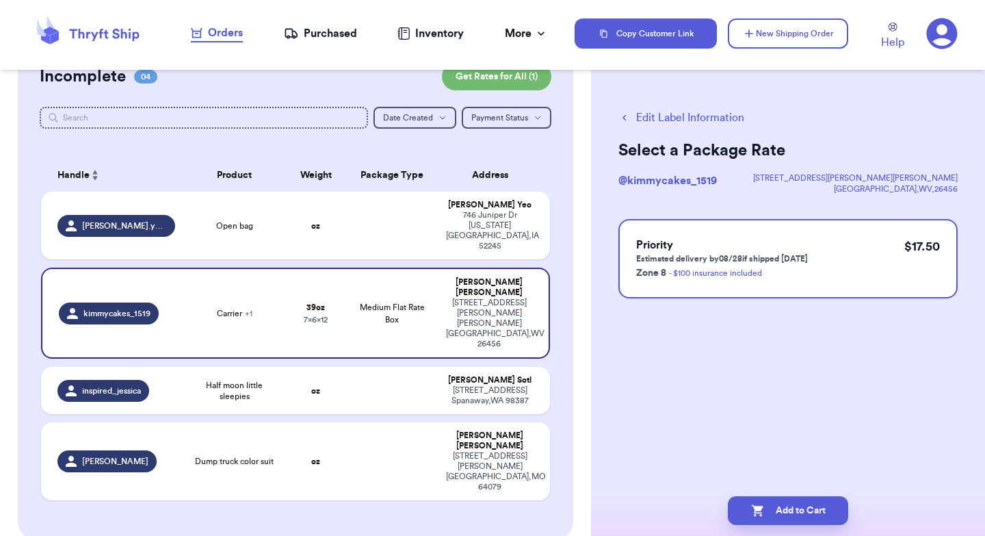
scroll to position [0, 0]
click at [689, 114] on button "Edit Label Information" at bounding box center [681, 117] width 126 height 16
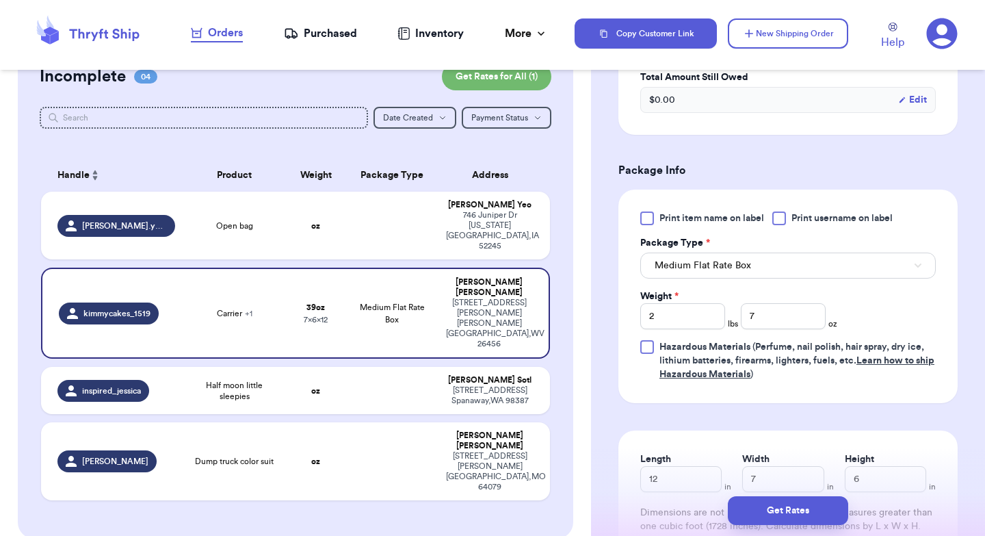
scroll to position [564, 0]
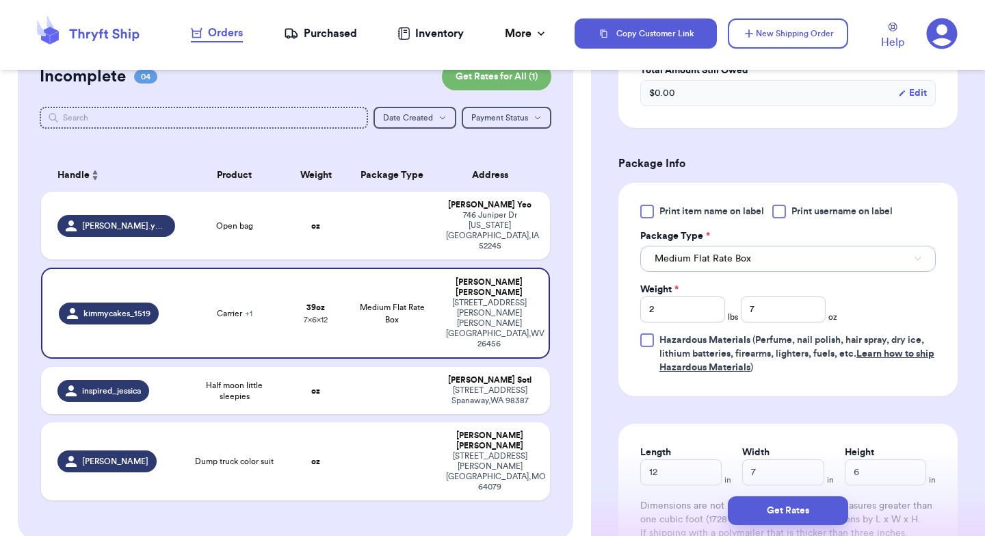
click at [711, 255] on button "Medium Flat Rate Box" at bounding box center [787, 259] width 295 height 26
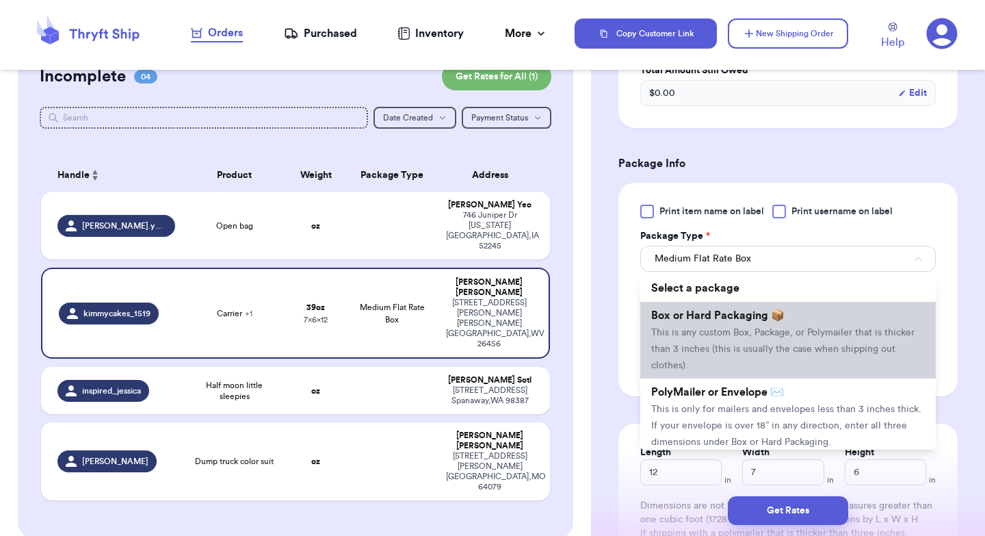
click at [712, 330] on span "This is any custom Box, Package, or Polymailer that is thicker than 3 inches (t…" at bounding box center [782, 349] width 263 height 42
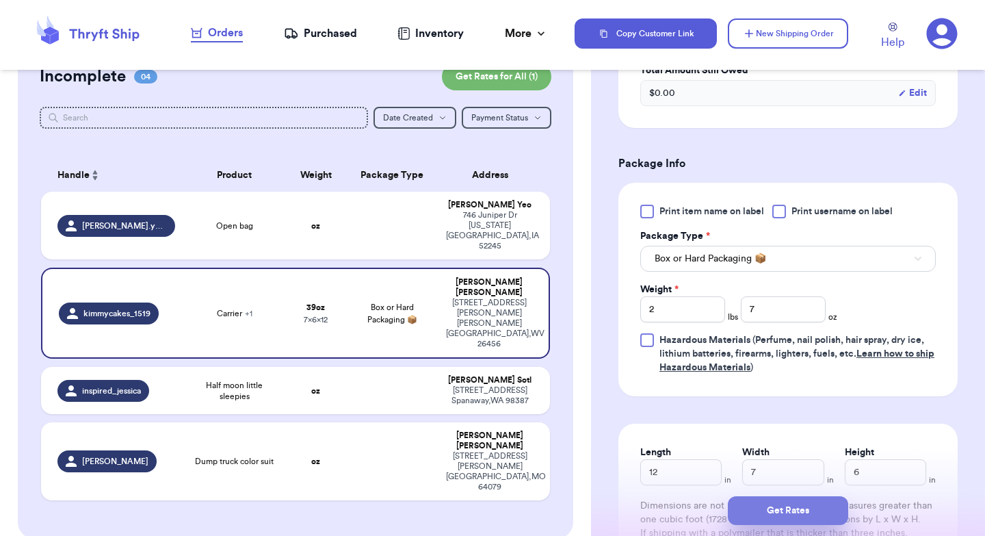
click at [788, 511] on button "Get Rates" at bounding box center [788, 510] width 120 height 29
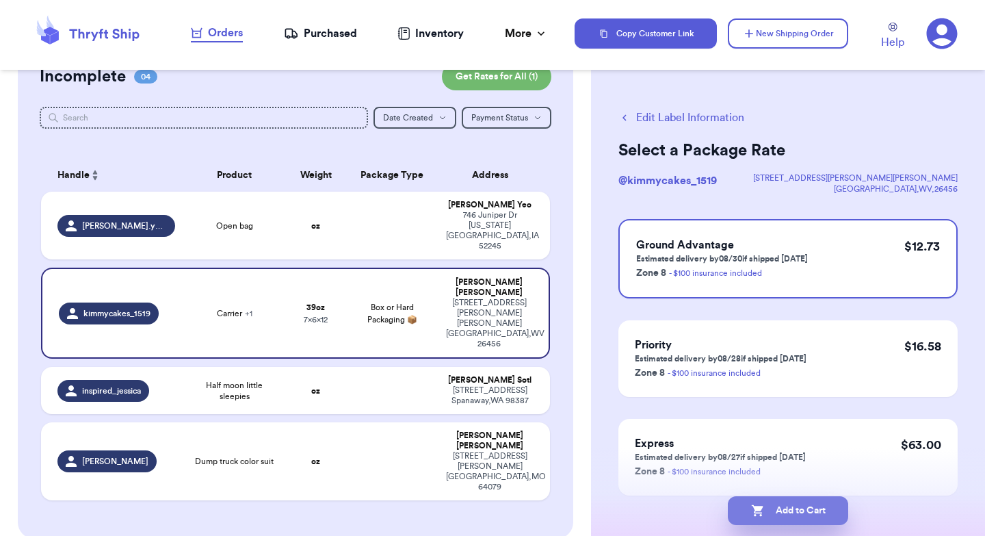
click at [785, 508] on button "Add to Cart" at bounding box center [788, 510] width 120 height 29
checkbox input "true"
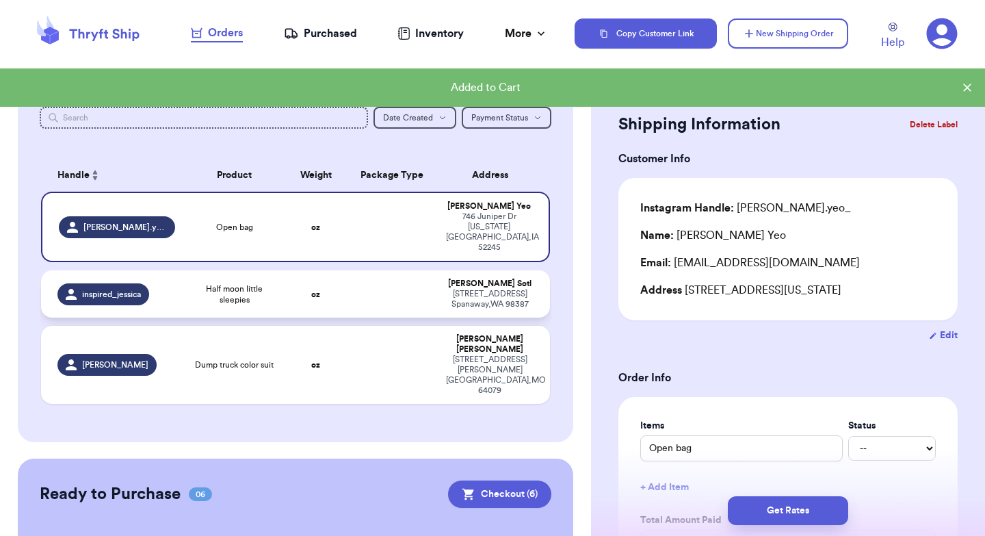
click at [390, 276] on td at bounding box center [392, 293] width 92 height 47
type input "Half moon little sleepies"
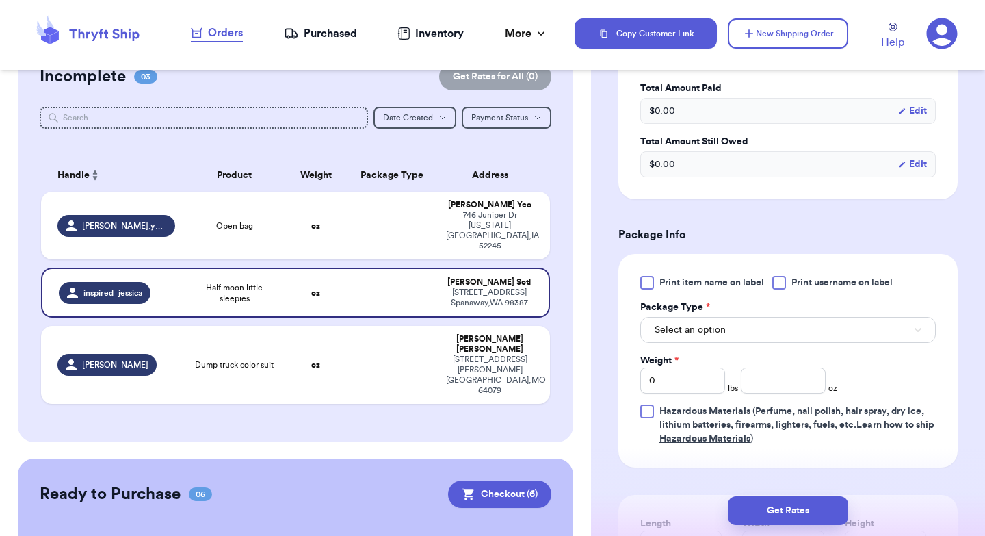
scroll to position [440, 0]
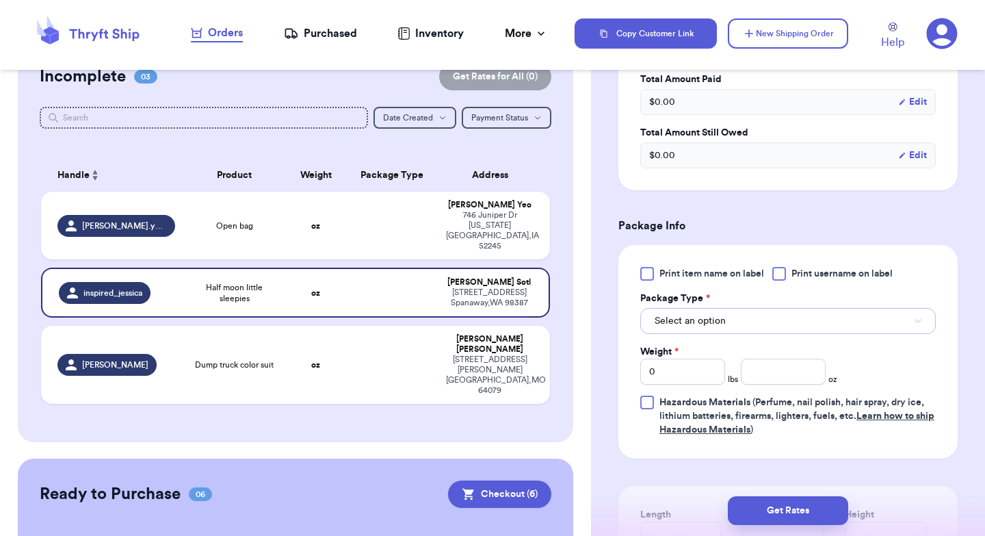
click at [744, 319] on button "Select an option" at bounding box center [787, 321] width 295 height 26
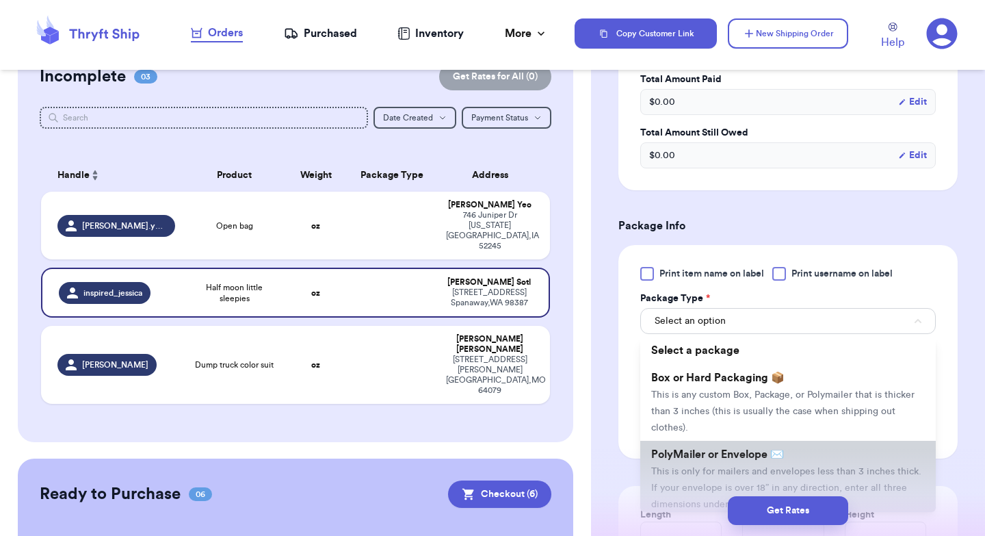
click at [731, 458] on span "PolyMailer or Envelope ✉️" at bounding box center [717, 454] width 133 height 11
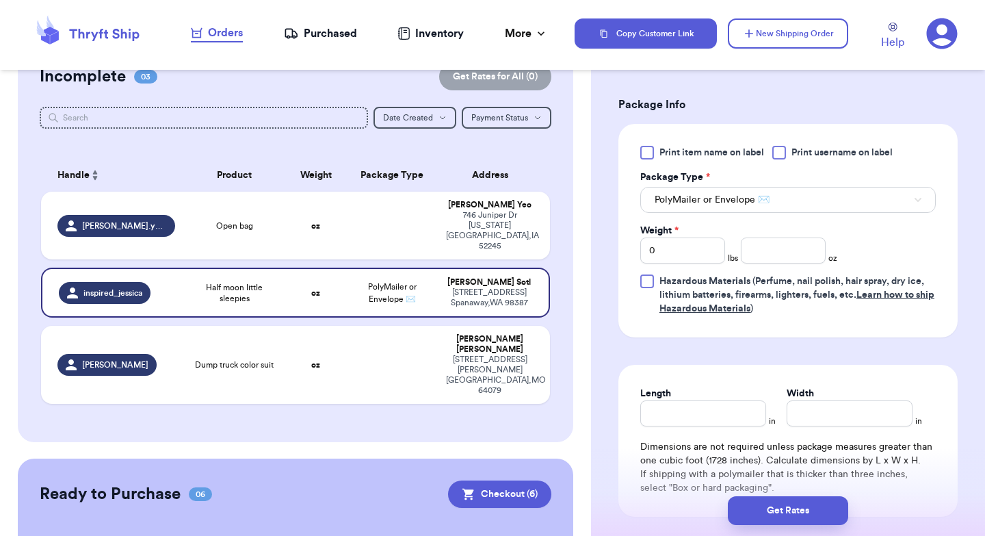
scroll to position [564, 0]
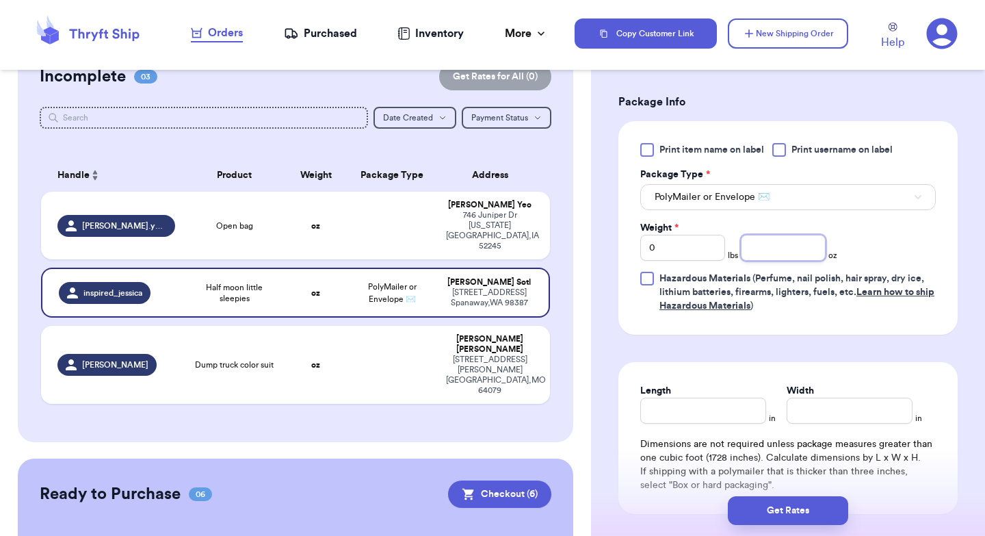
click at [767, 254] on input "number" at bounding box center [783, 248] width 85 height 26
type input "5"
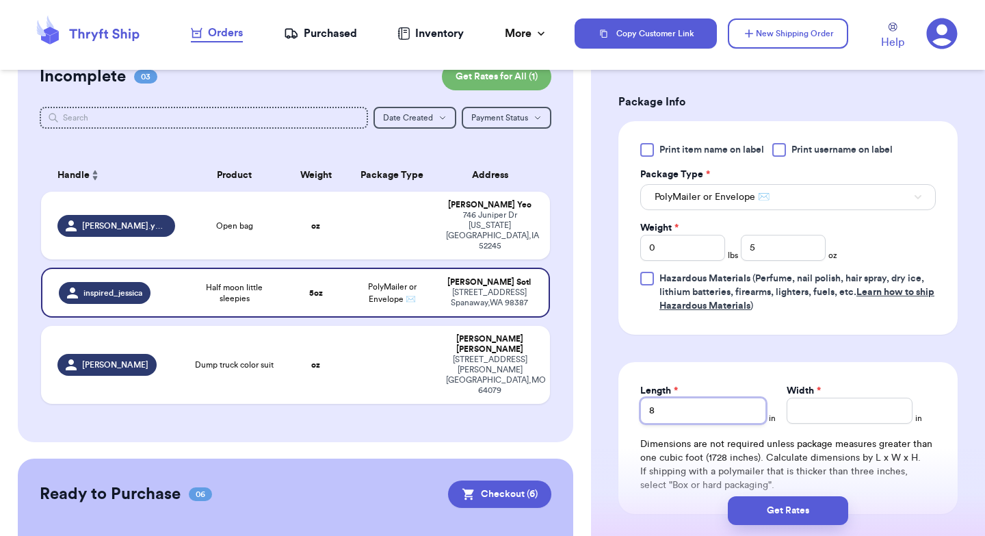
type input "8"
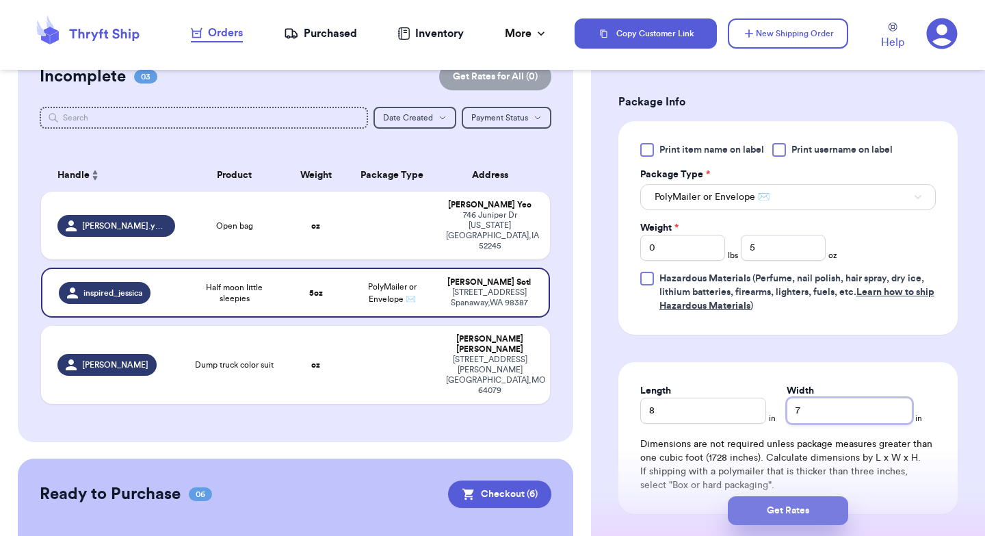
type input "7"
click at [778, 503] on button "Get Rates" at bounding box center [788, 510] width 120 height 29
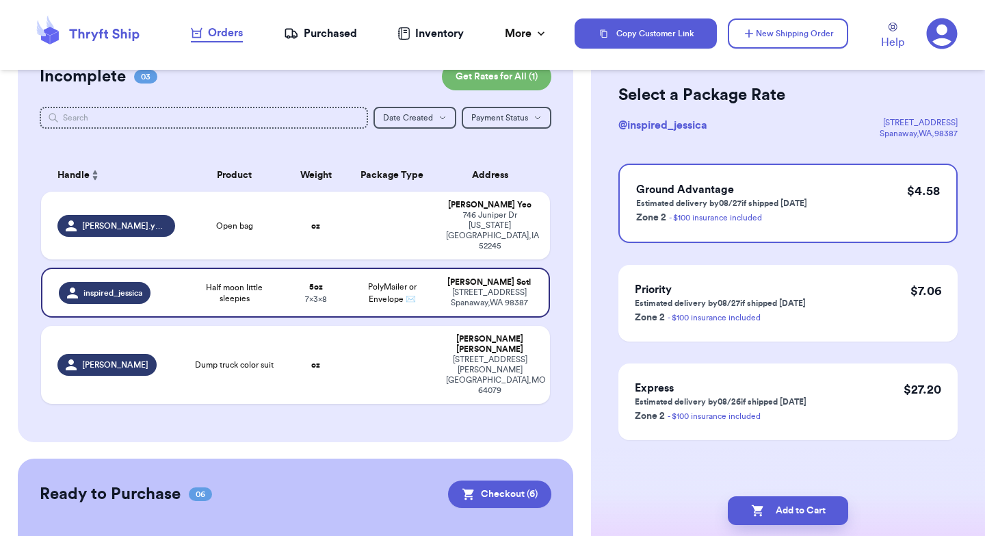
scroll to position [0, 0]
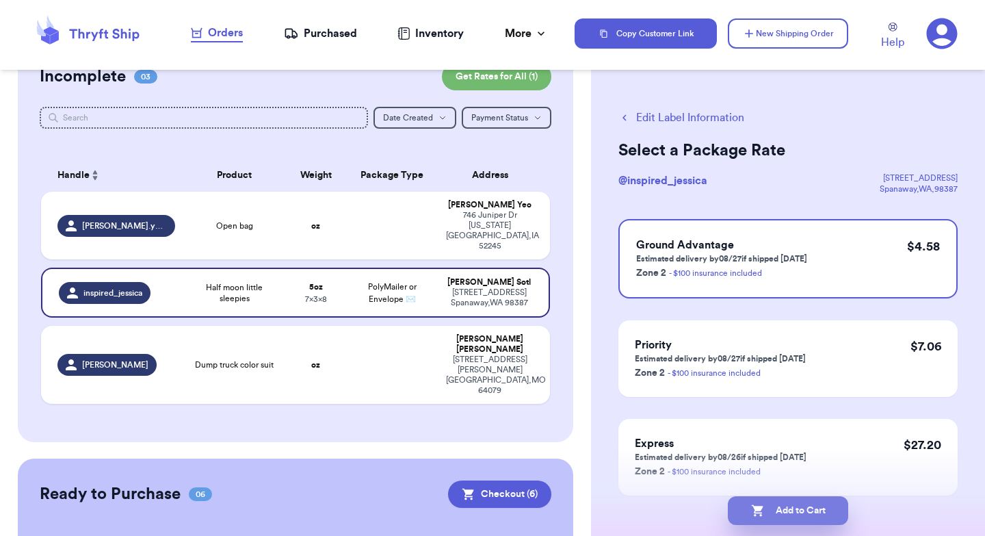
click at [787, 510] on button "Add to Cart" at bounding box center [788, 510] width 120 height 29
checkbox input "true"
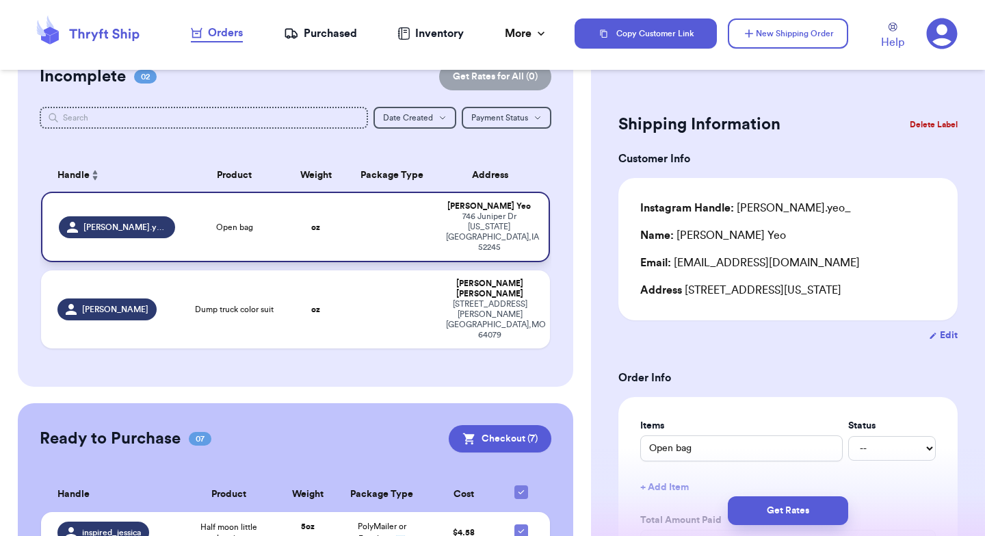
click at [364, 218] on td at bounding box center [392, 227] width 92 height 70
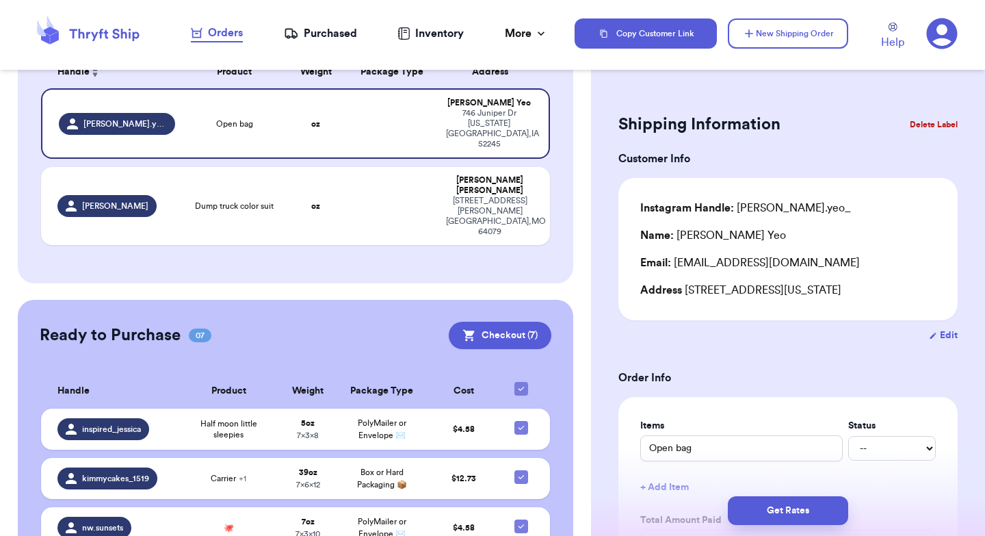
scroll to position [253, 0]
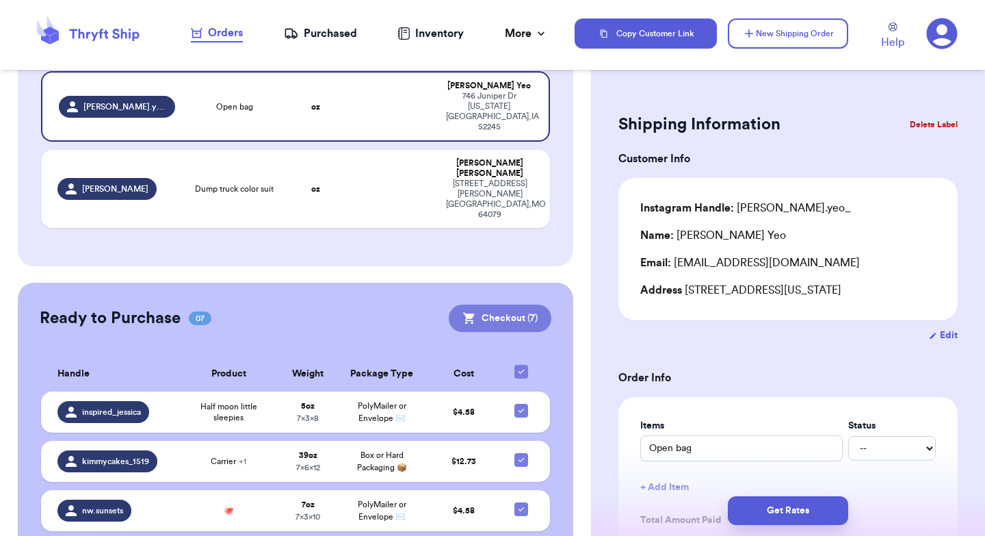
click at [492, 304] on button "Checkout ( 7 )" at bounding box center [500, 317] width 103 height 27
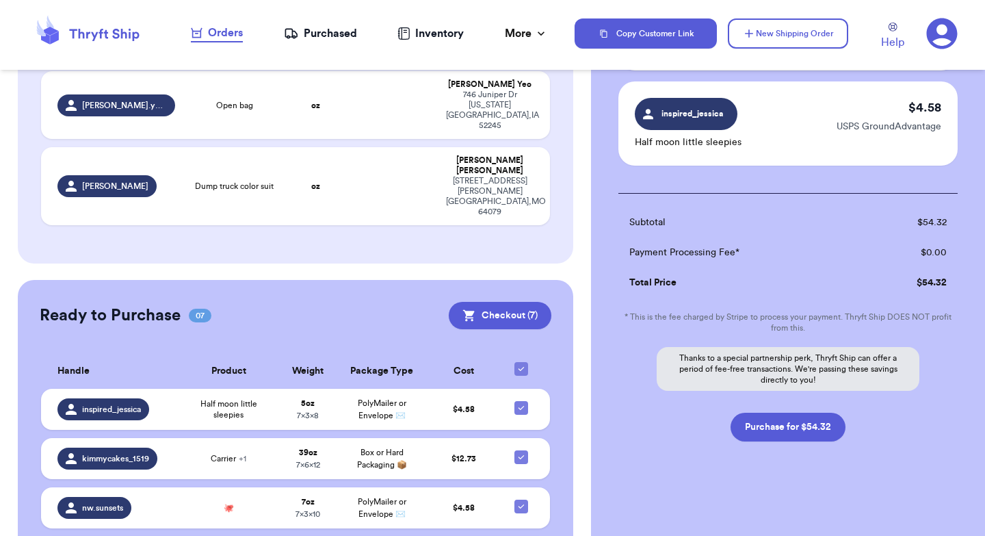
scroll to position [660, 0]
click at [787, 427] on button "Purchase for $54.32" at bounding box center [788, 425] width 115 height 29
checkbox input "false"
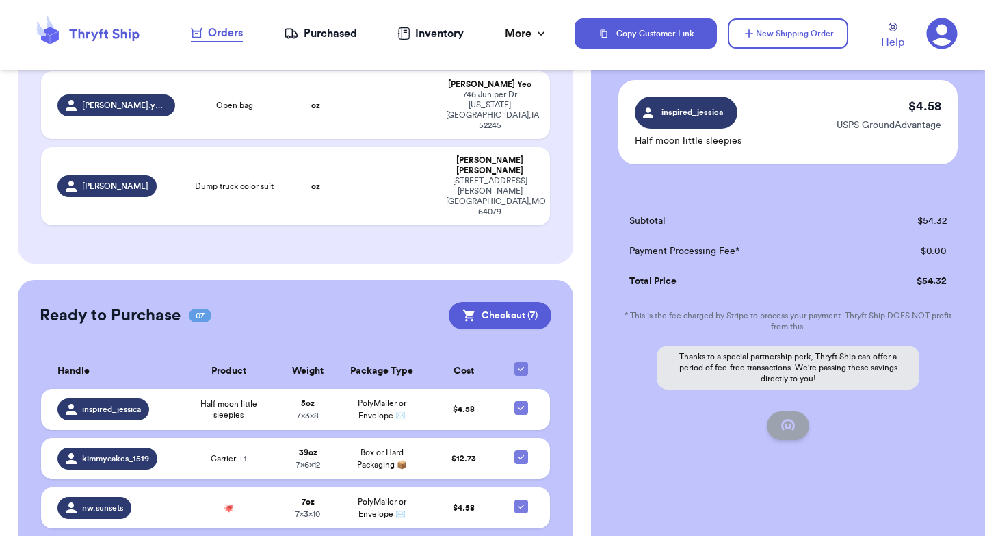
checkbox input "false"
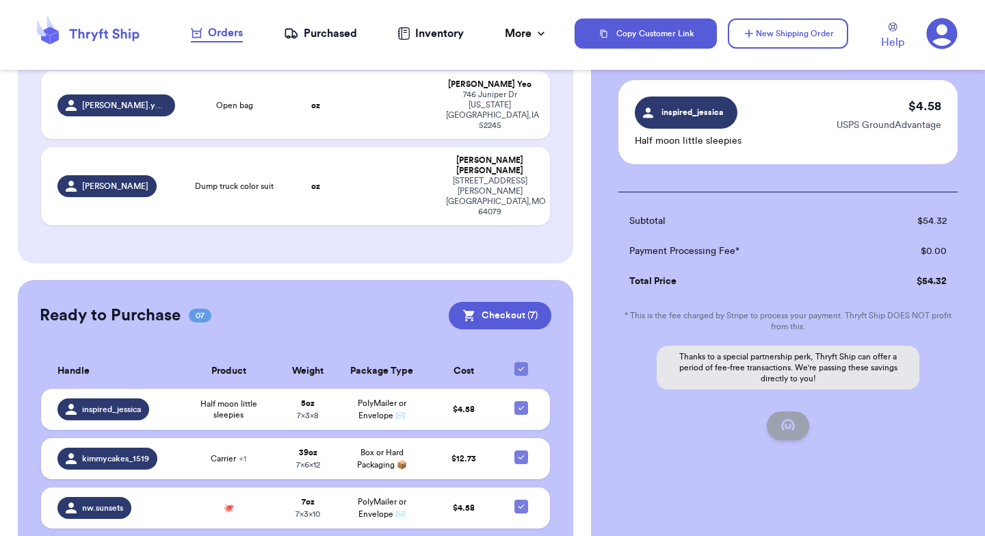
checkbox input "true"
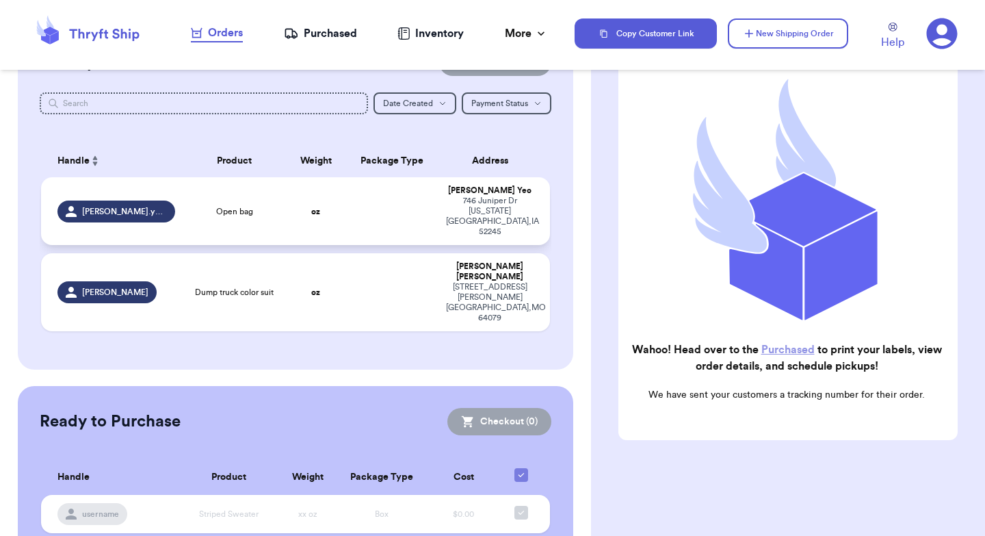
scroll to position [0, 0]
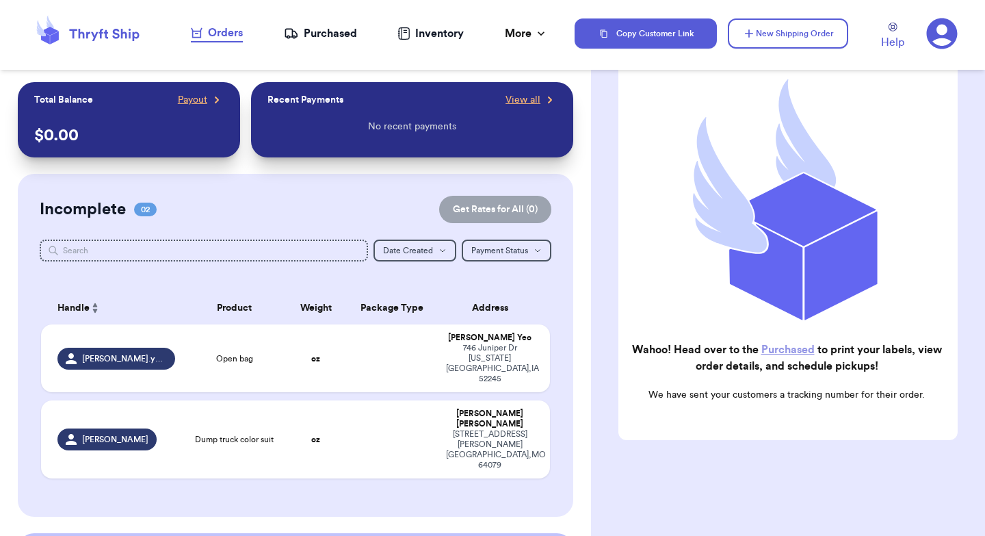
click at [330, 34] on div "Purchased" at bounding box center [320, 33] width 73 height 16
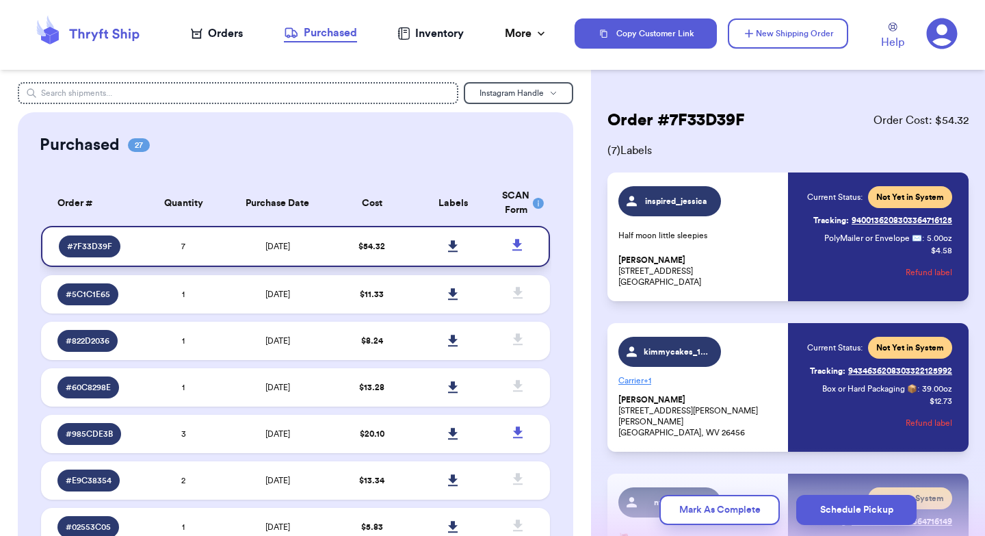
click at [453, 242] on icon at bounding box center [453, 246] width 10 height 12
